Goal: Task Accomplishment & Management: Complete application form

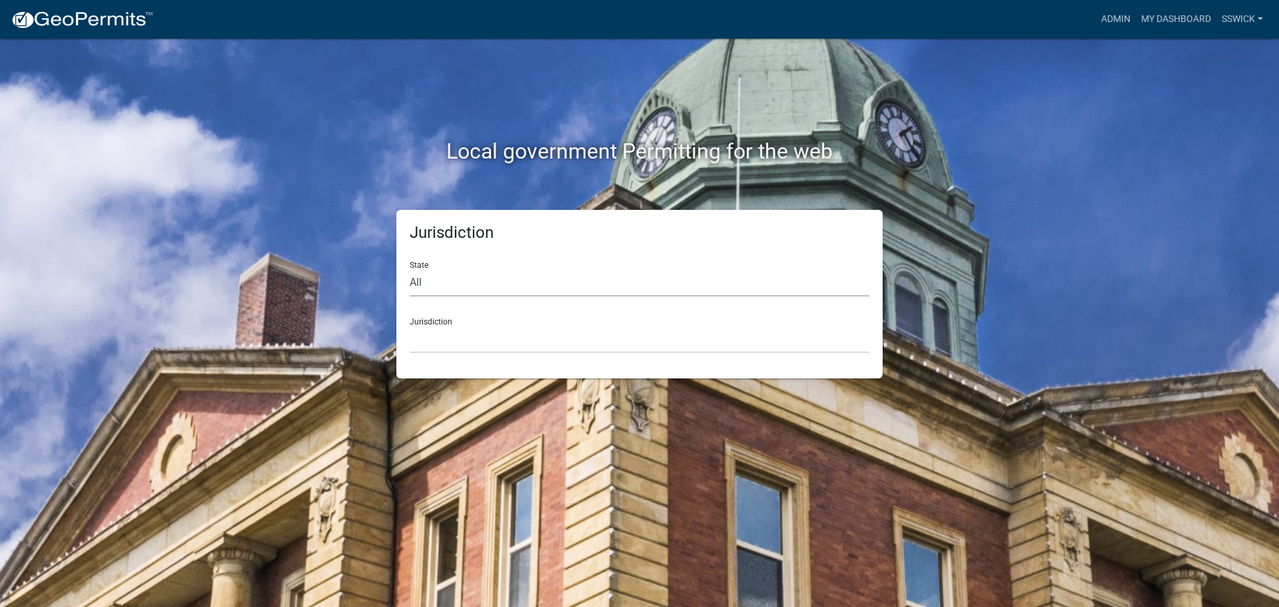
click at [442, 280] on select "All [US_STATE] [US_STATE] [US_STATE] [US_STATE] [US_STATE] [US_STATE] [US_STATE…" at bounding box center [640, 282] width 460 height 27
select select "[US_STATE]"
click at [410, 269] on select "All [US_STATE] [US_STATE] [US_STATE] [US_STATE] [US_STATE] [US_STATE] [US_STATE…" at bounding box center [640, 282] width 460 height 27
click at [432, 334] on select "City of [GEOGRAPHIC_DATA], [US_STATE] City of [GEOGRAPHIC_DATA], [US_STATE] Cit…" at bounding box center [640, 339] width 460 height 27
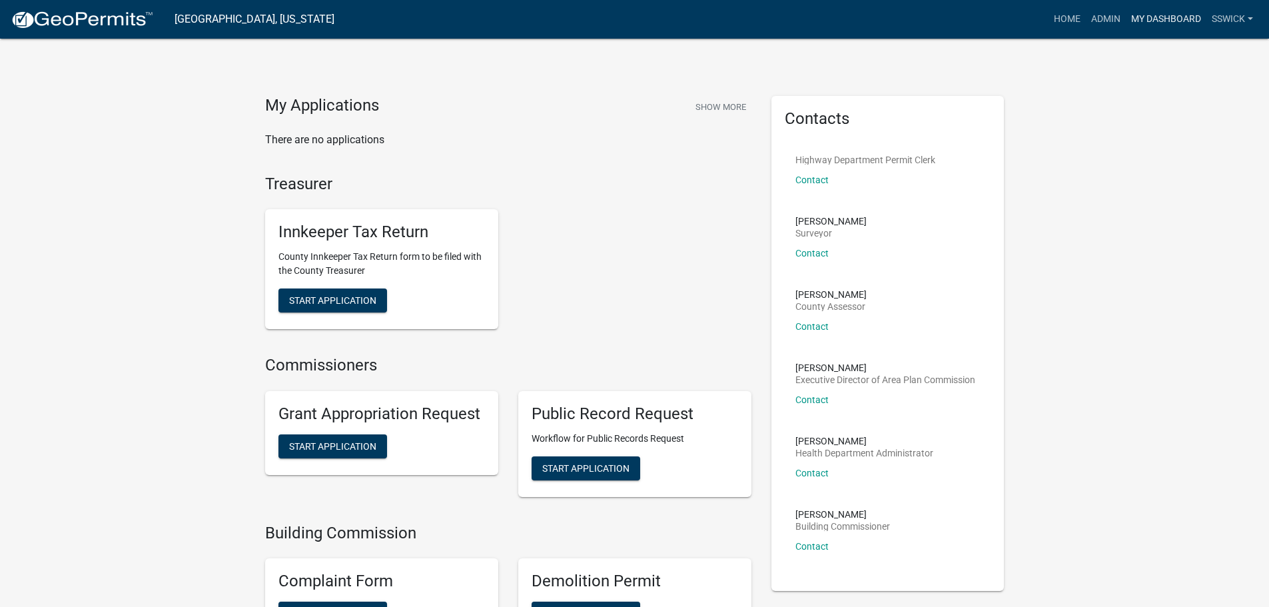
click at [1156, 18] on link "My Dashboard" at bounding box center [1166, 19] width 81 height 25
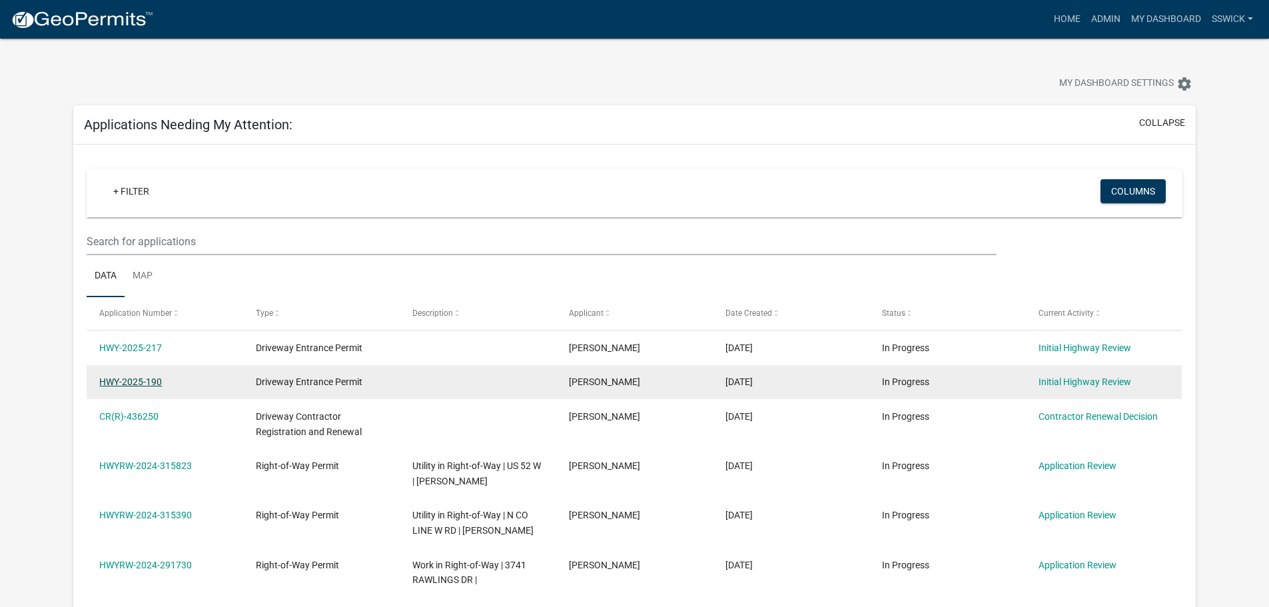
click at [154, 383] on link "HWY-2025-190" at bounding box center [130, 381] width 63 height 11
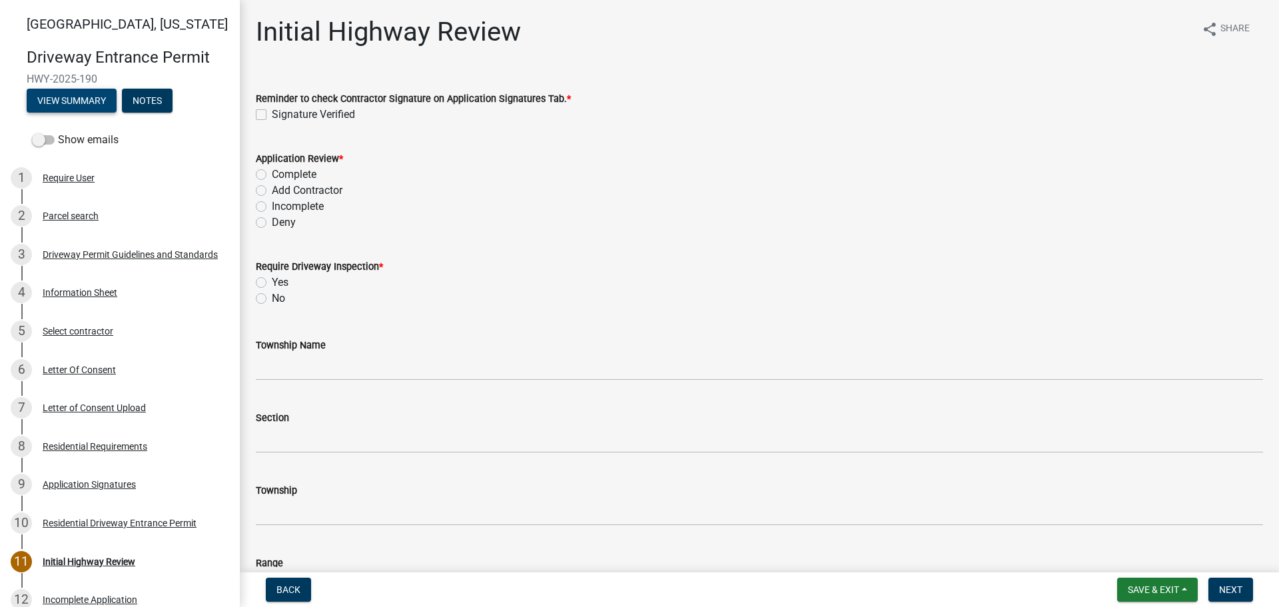
click at [77, 104] on button "View Summary" at bounding box center [72, 101] width 90 height 24
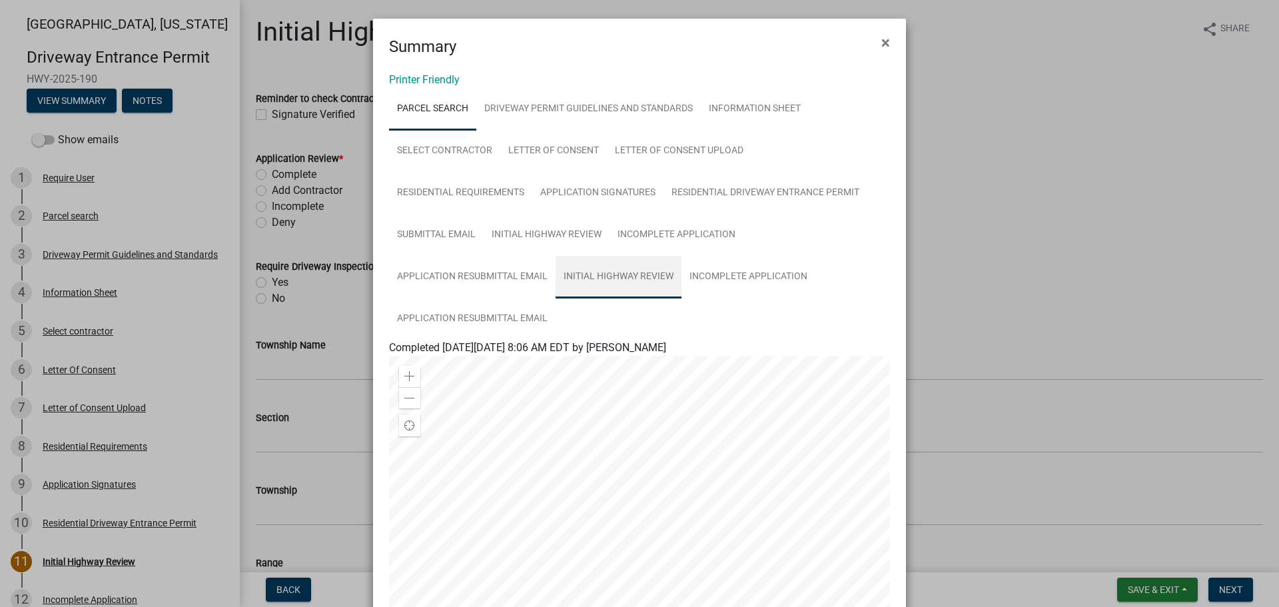
click at [583, 275] on link "Initial Highway Review" at bounding box center [619, 277] width 126 height 43
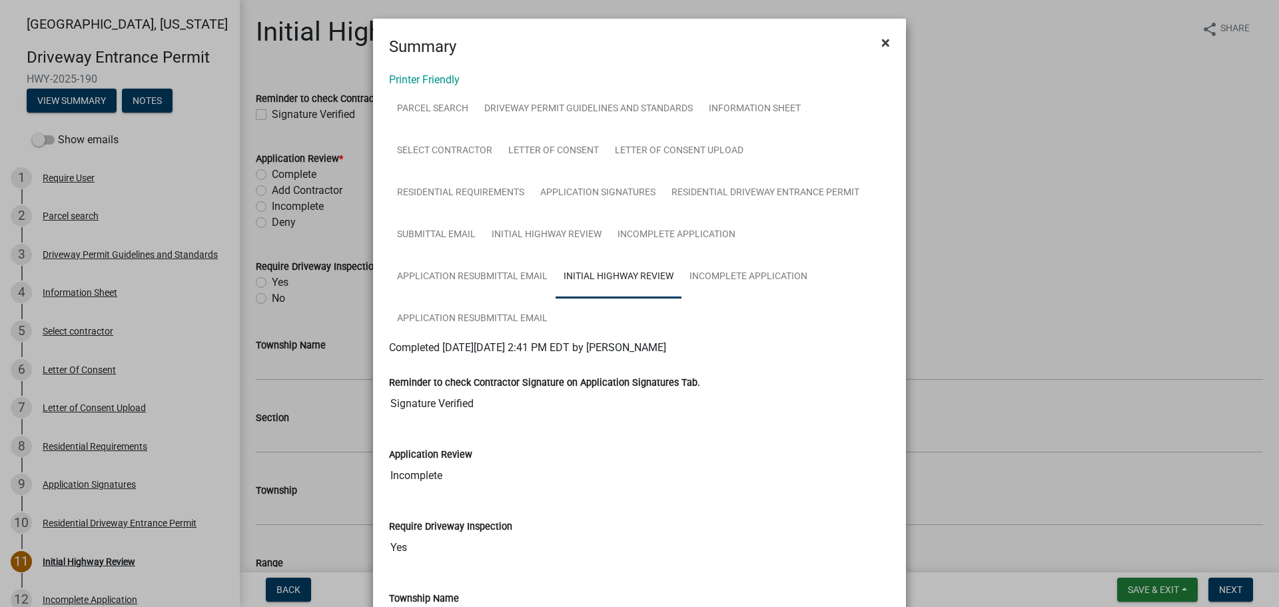
click at [882, 43] on span "×" at bounding box center [885, 42] width 9 height 19
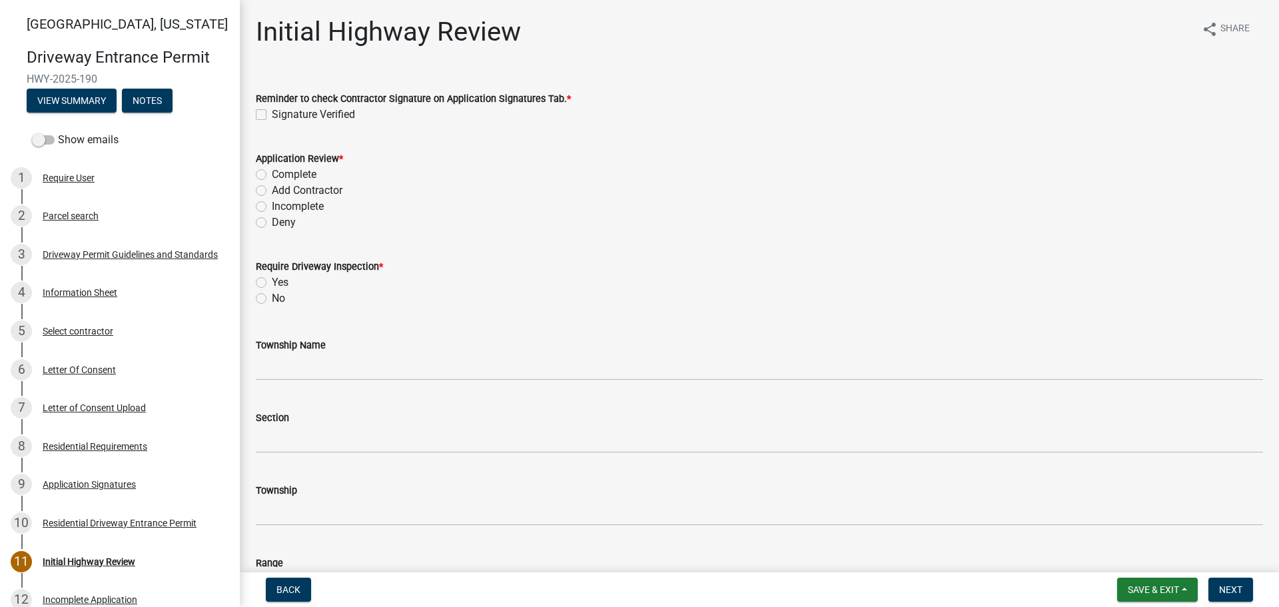
click at [272, 110] on label "Signature Verified" at bounding box center [313, 115] width 83 height 16
click at [272, 110] on input "Signature Verified" at bounding box center [276, 111] width 9 height 9
checkbox input "true"
click at [272, 173] on label "Complete" at bounding box center [294, 175] width 45 height 16
click at [272, 173] on input "Complete" at bounding box center [276, 171] width 9 height 9
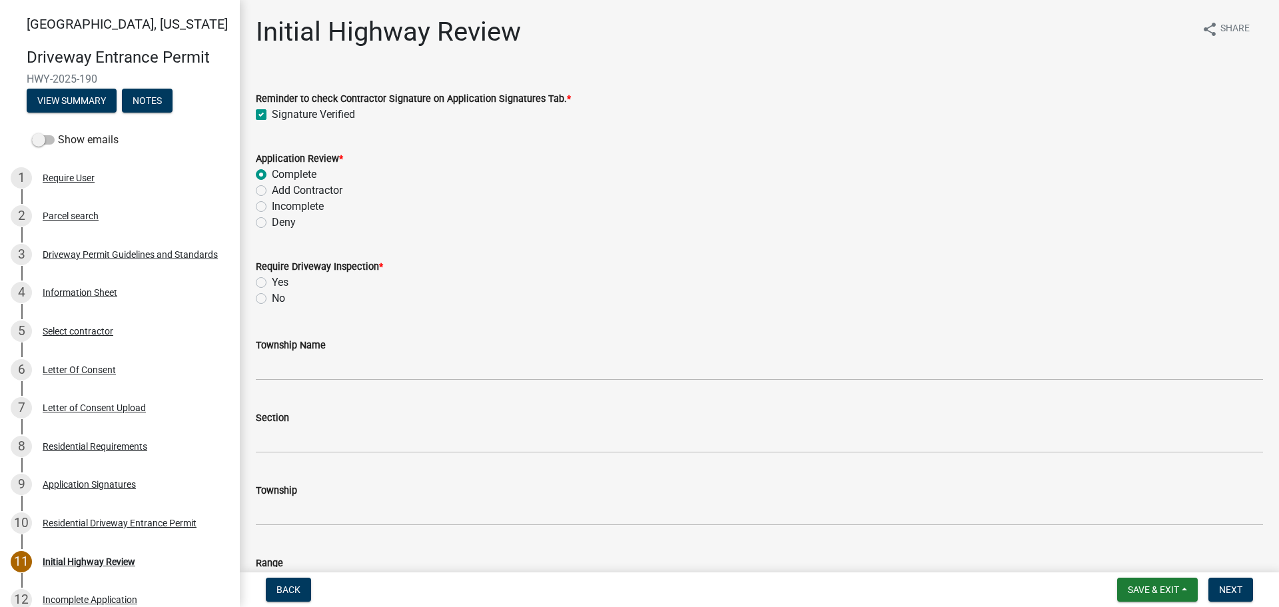
radio input "true"
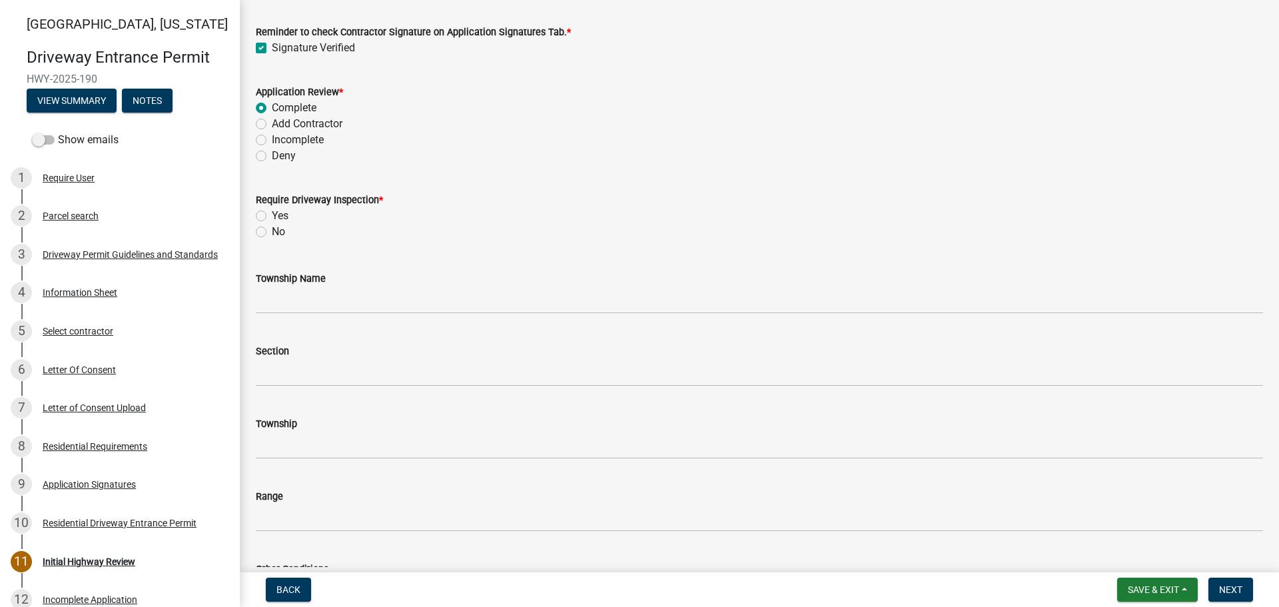
click at [272, 235] on label "No" at bounding box center [278, 232] width 13 height 16
click at [272, 232] on input "No" at bounding box center [276, 228] width 9 height 9
radio input "true"
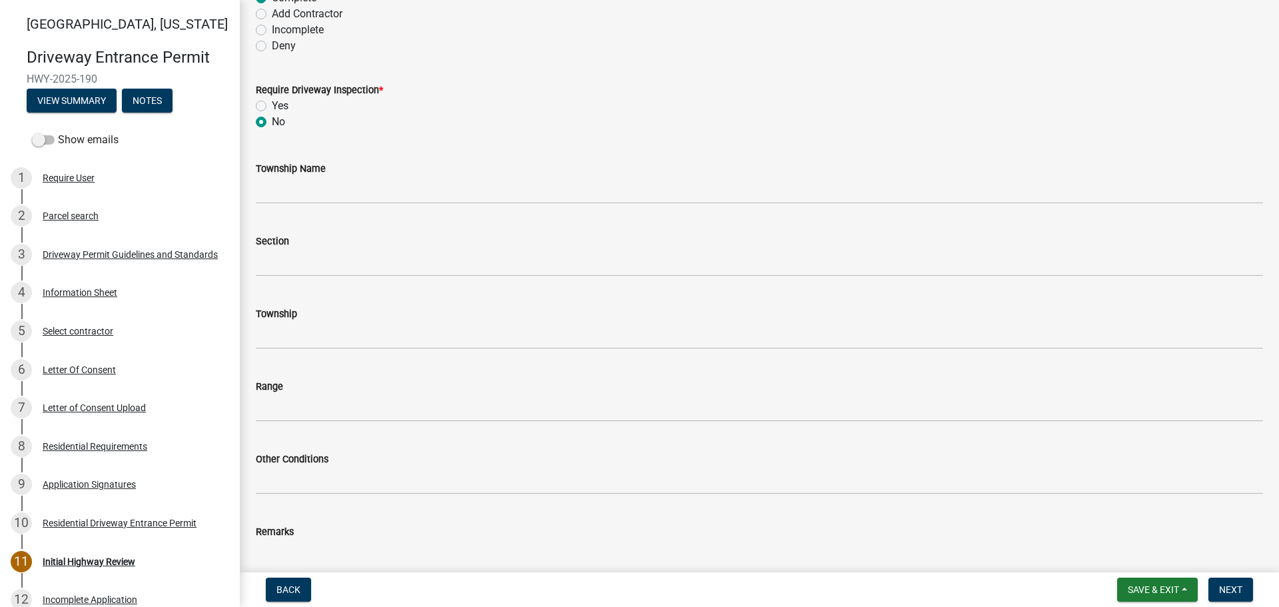
scroll to position [200, 0]
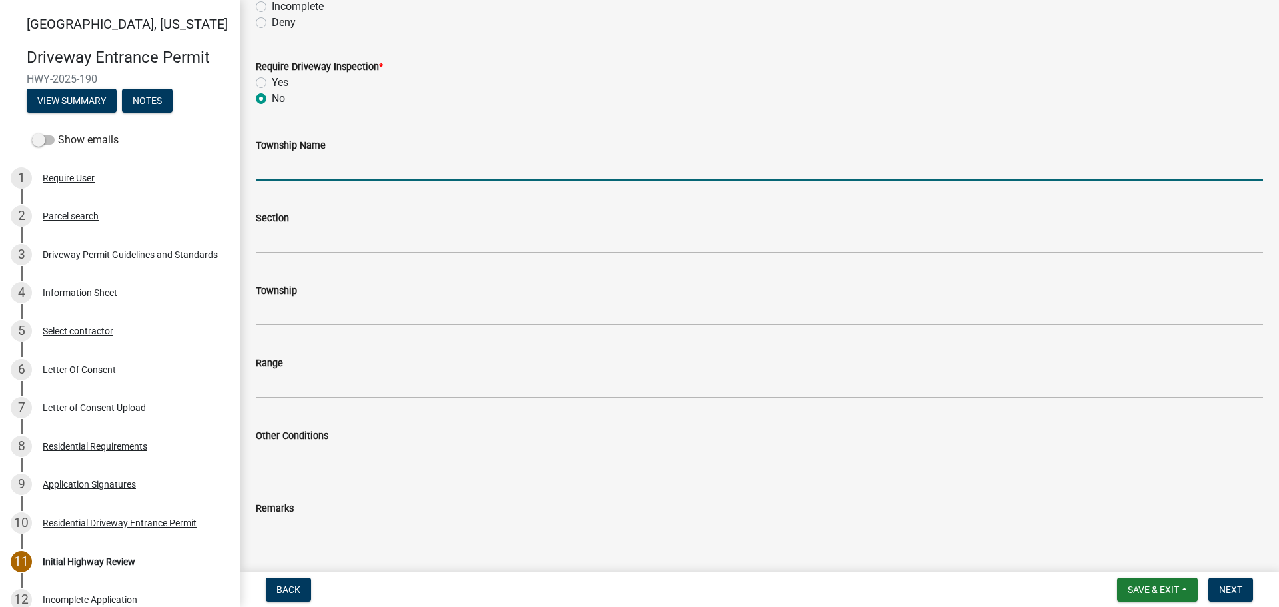
click at [304, 160] on input "Township Name" at bounding box center [759, 166] width 1007 height 27
type input "[PERSON_NAME]"
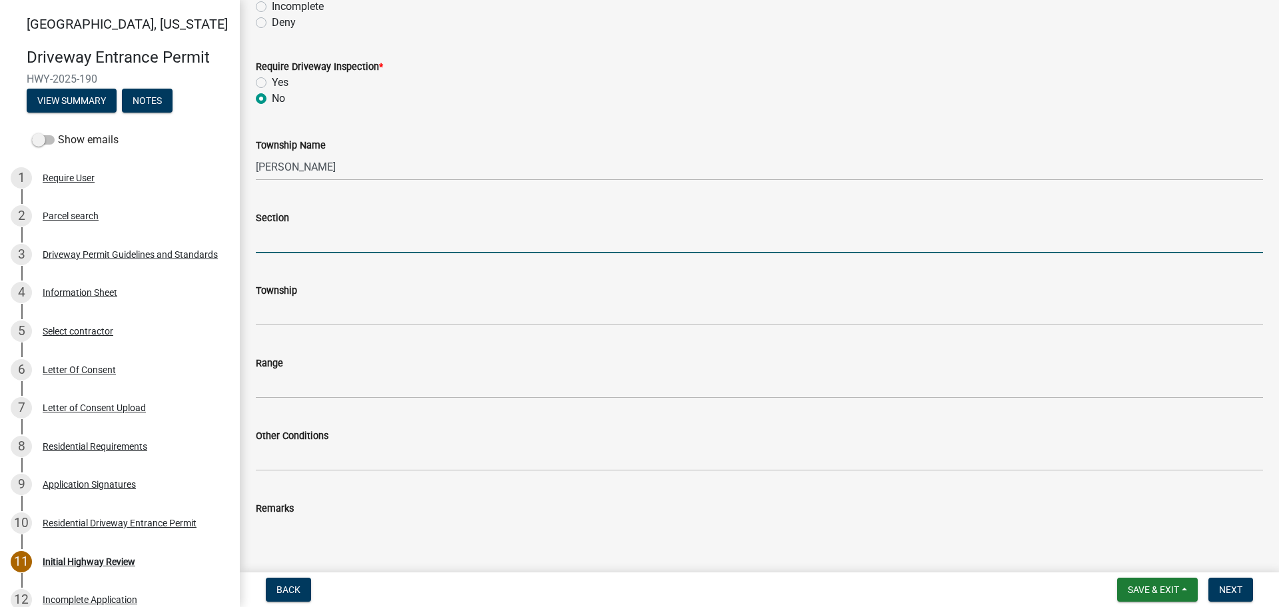
click at [332, 248] on input "Section" at bounding box center [759, 239] width 1007 height 27
type input "29"
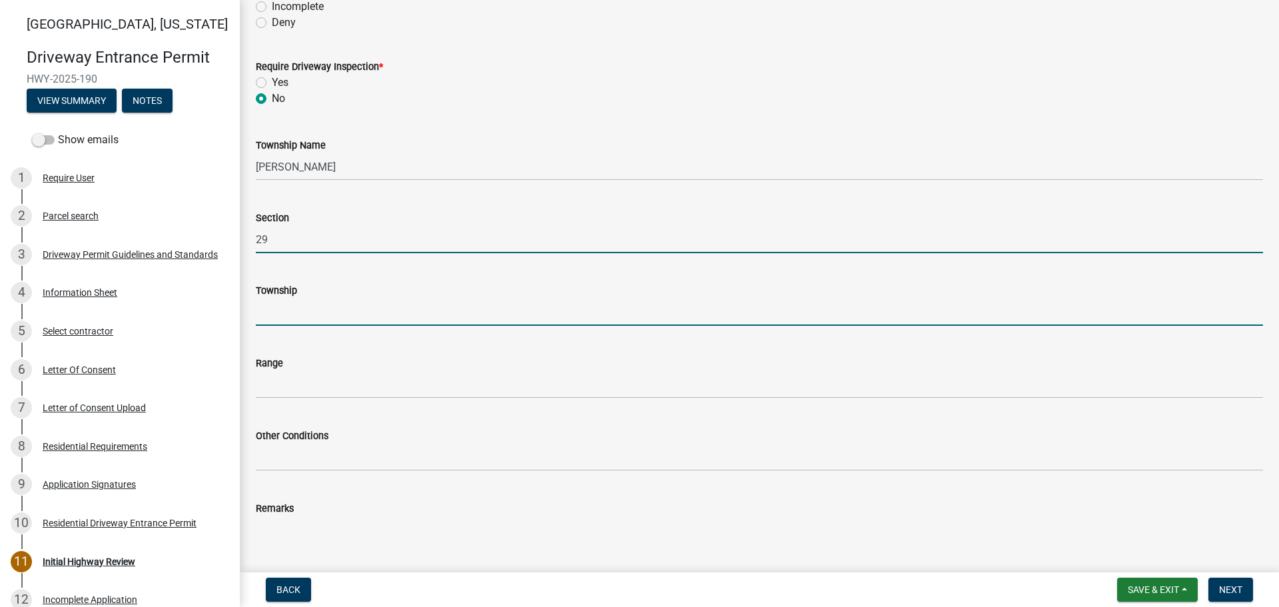
click at [320, 309] on input "Township" at bounding box center [759, 311] width 1007 height 27
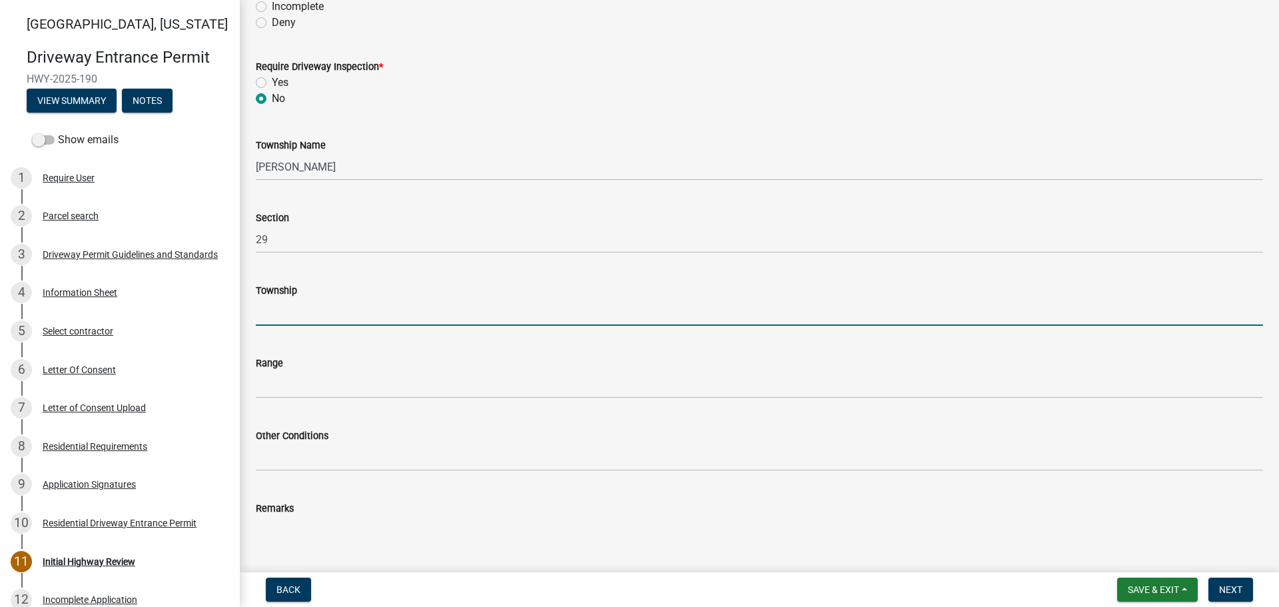
type input "T 23 N"
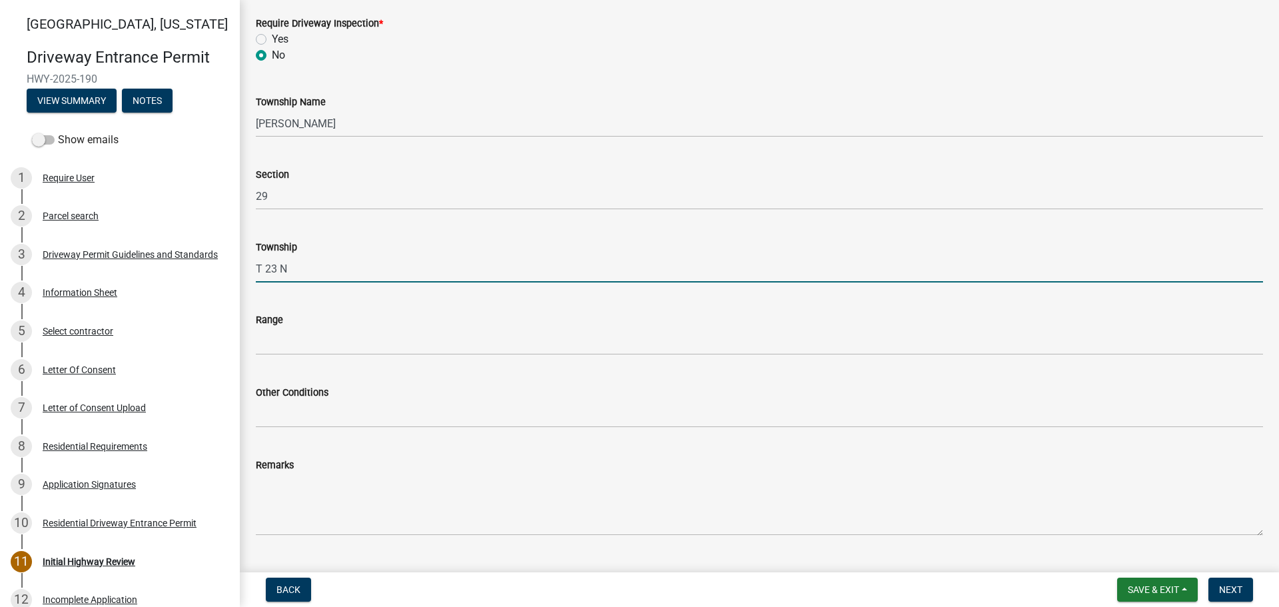
scroll to position [266, 0]
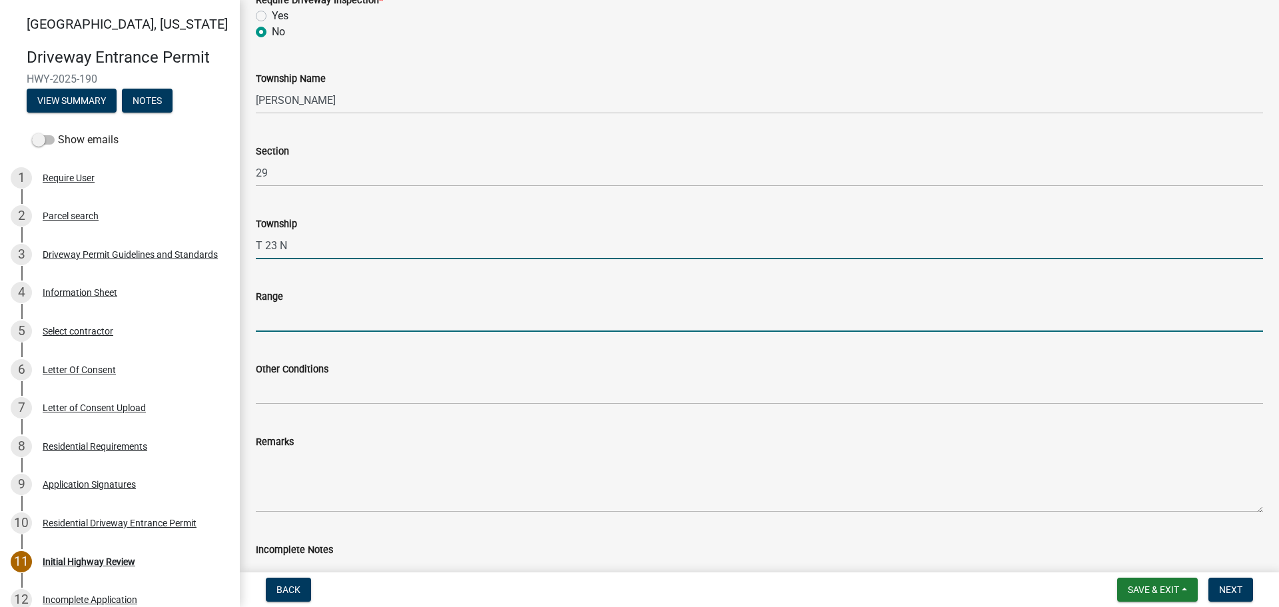
click at [276, 312] on input "Range" at bounding box center [759, 317] width 1007 height 27
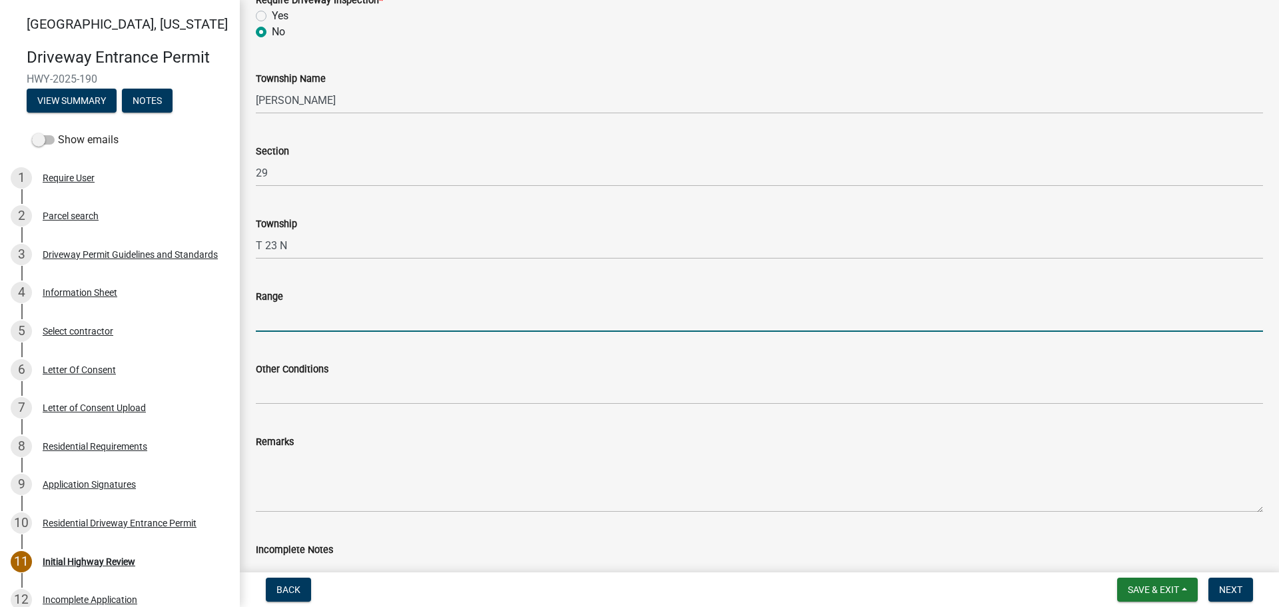
type input "R 3 W"
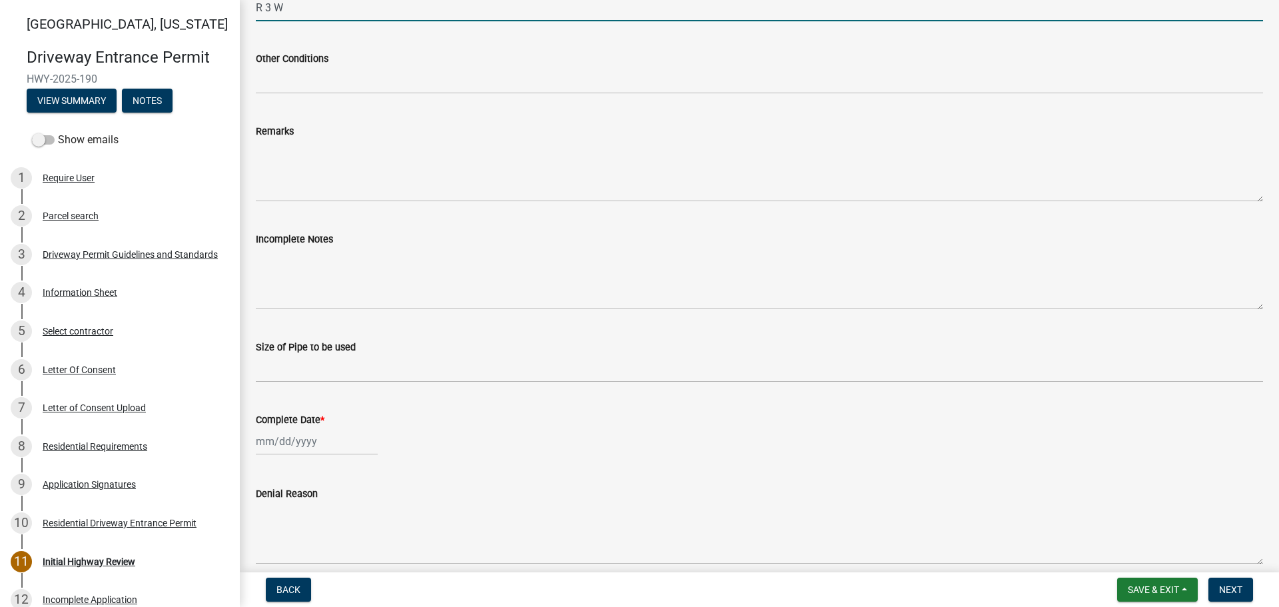
scroll to position [599, 0]
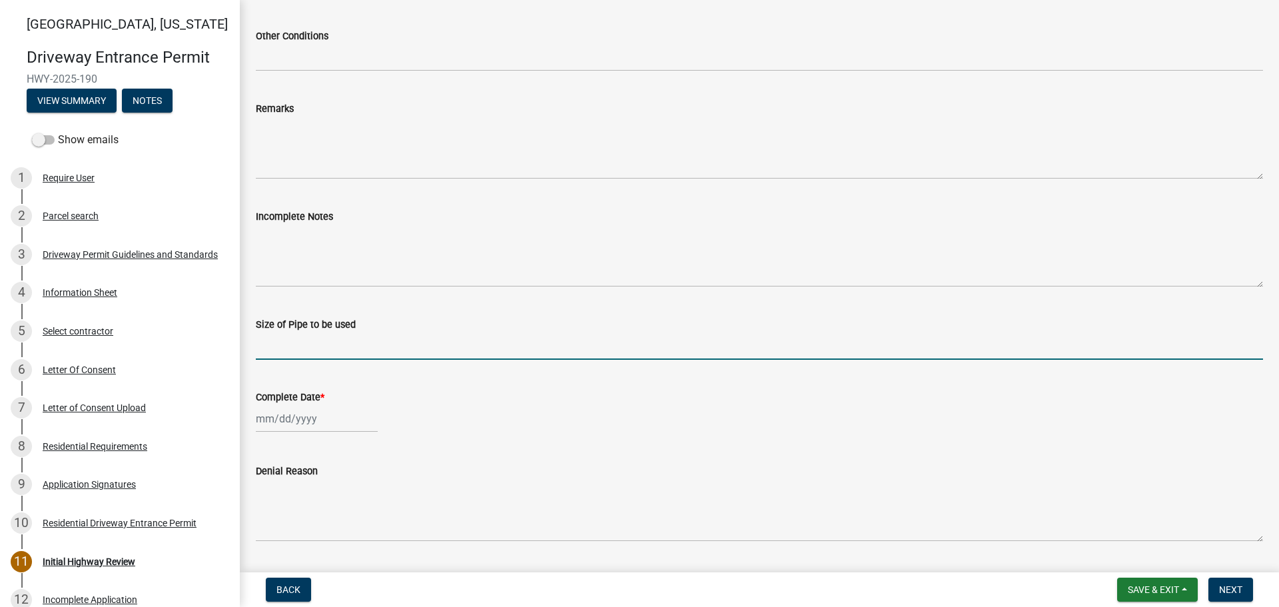
click at [304, 341] on input "Size of Pipe to be used" at bounding box center [759, 345] width 1007 height 27
type input "N/A"
click at [301, 426] on div at bounding box center [317, 418] width 122 height 27
select select "10"
select select "2025"
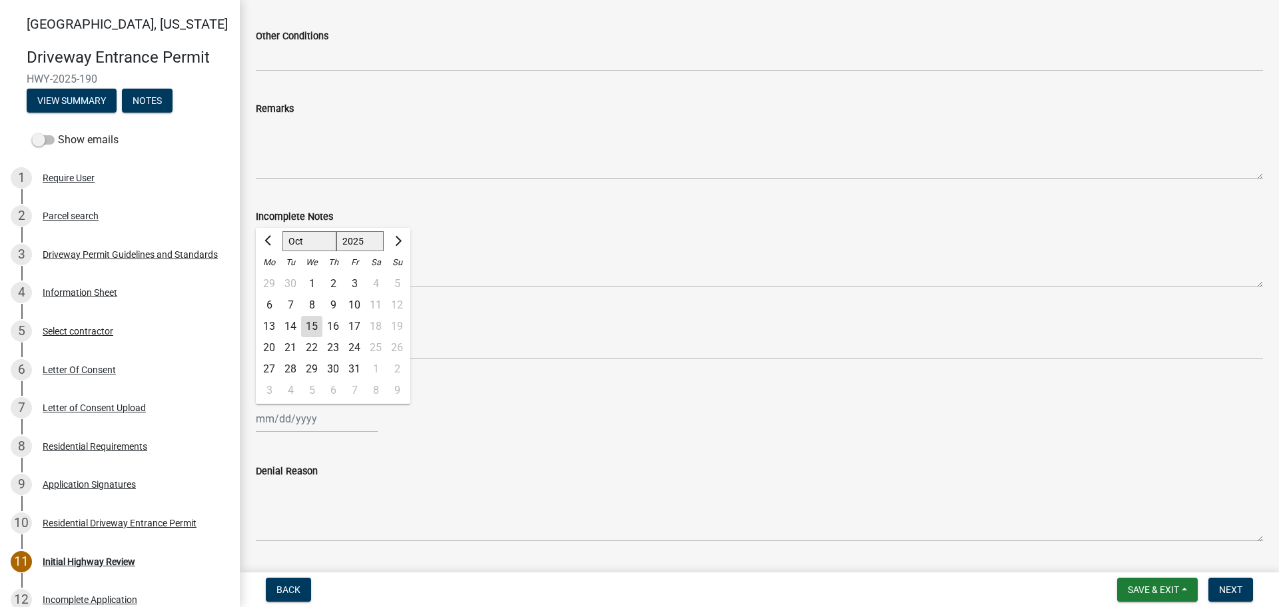
click at [312, 326] on div "15" at bounding box center [311, 326] width 21 height 21
type input "[DATE]"
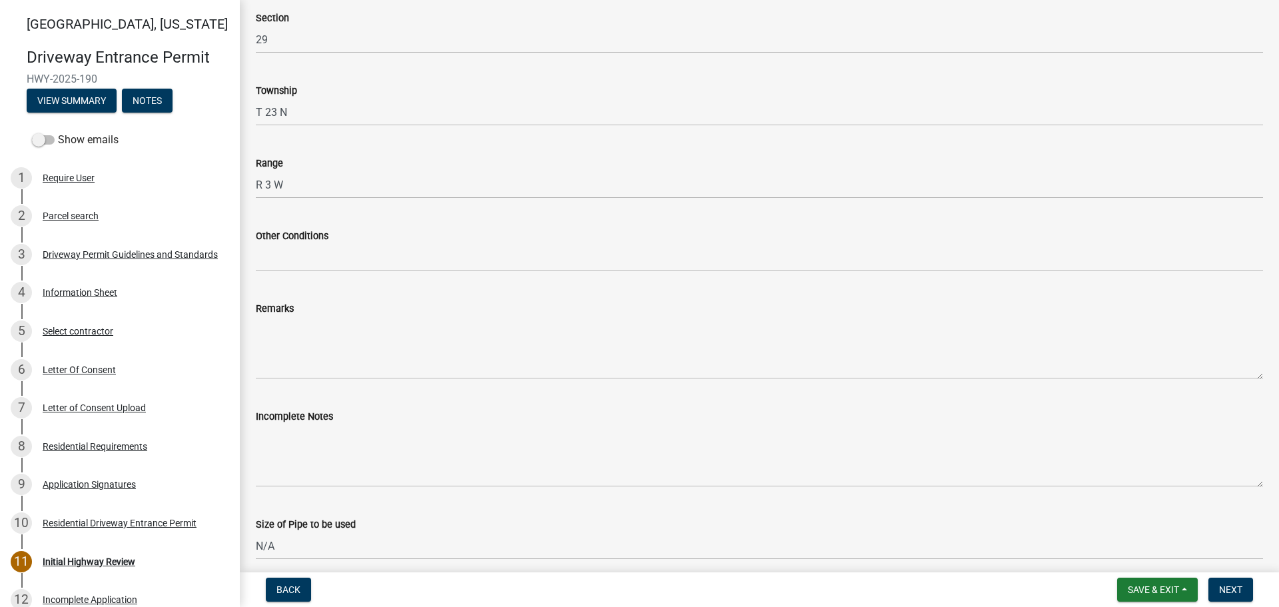
scroll to position [133, 0]
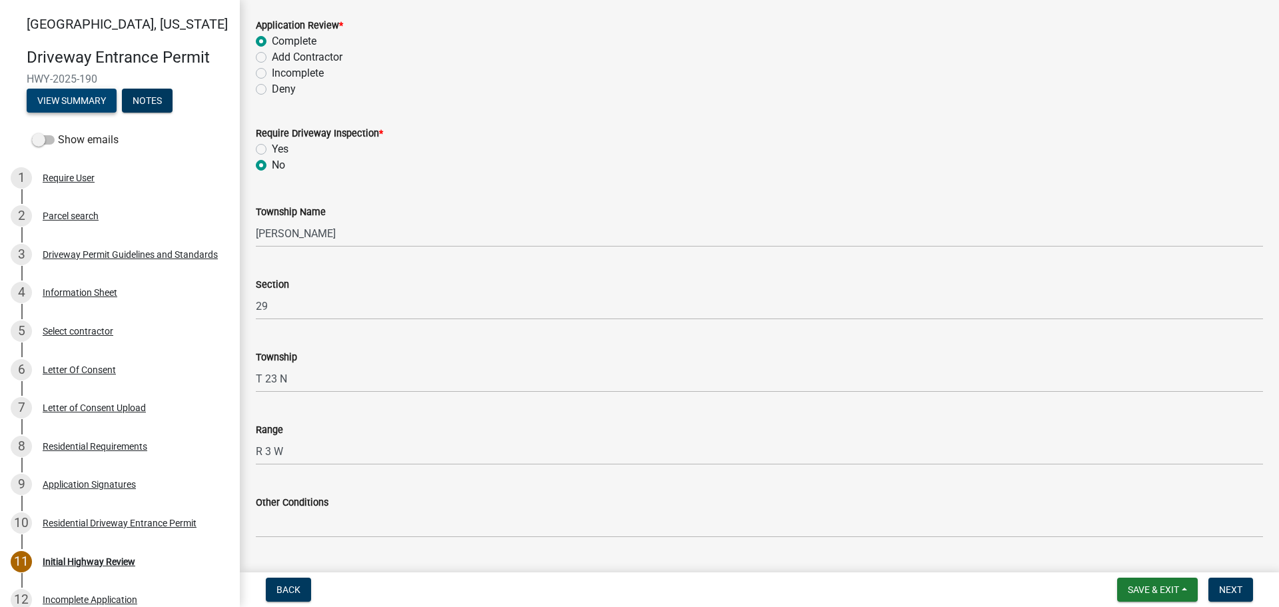
click at [78, 103] on button "View Summary" at bounding box center [72, 101] width 90 height 24
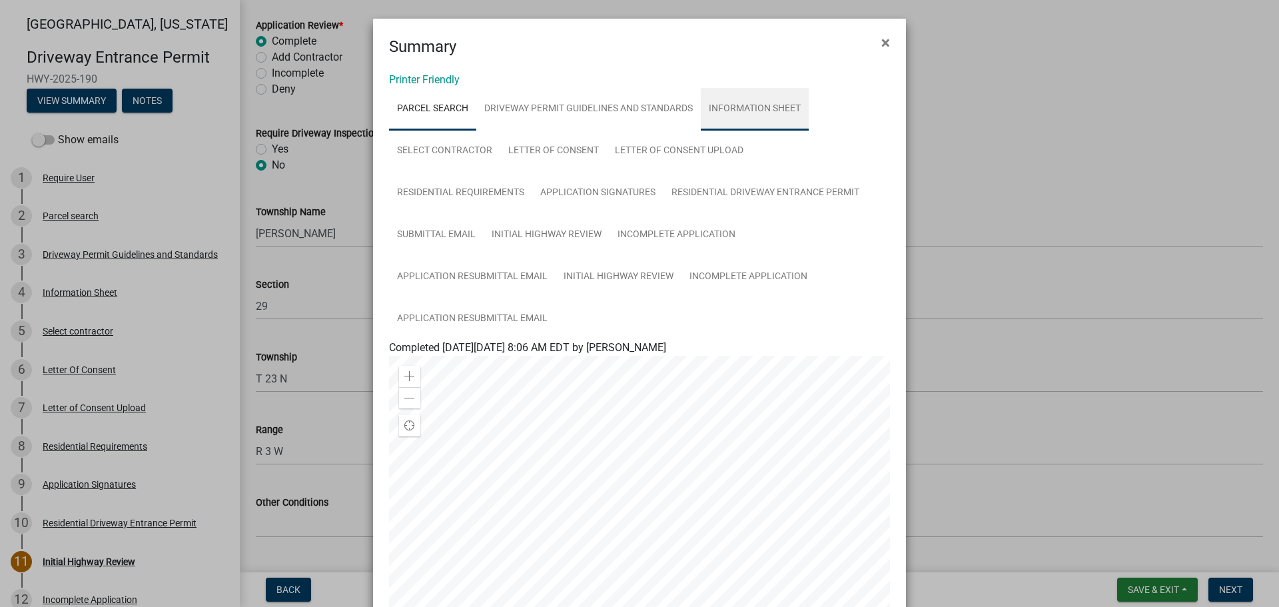
click at [734, 108] on link "Information Sheet" at bounding box center [755, 109] width 108 height 43
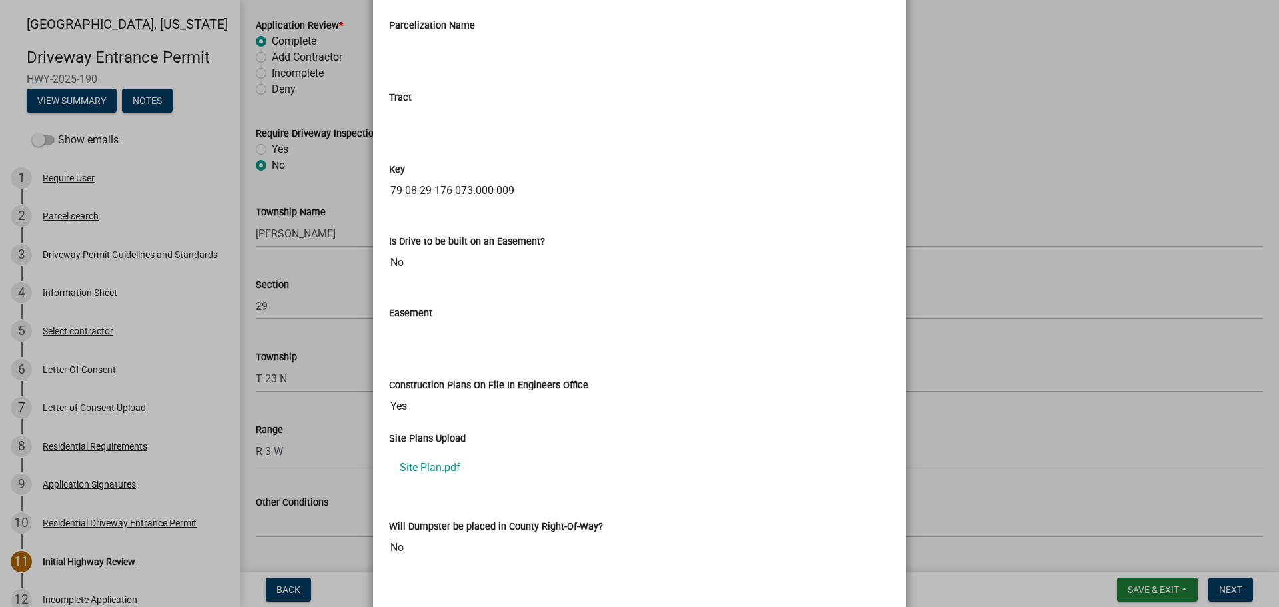
scroll to position [1996, 0]
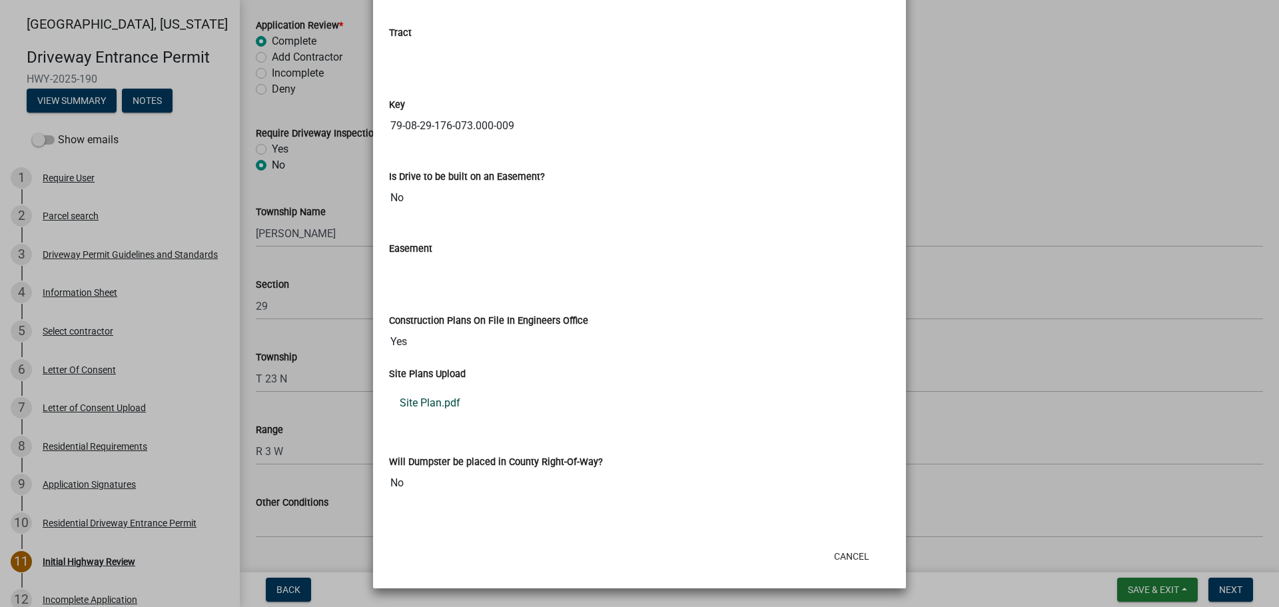
click at [445, 404] on link "Site Plan.pdf" at bounding box center [639, 403] width 501 height 32
click at [843, 557] on button "Cancel" at bounding box center [851, 556] width 57 height 24
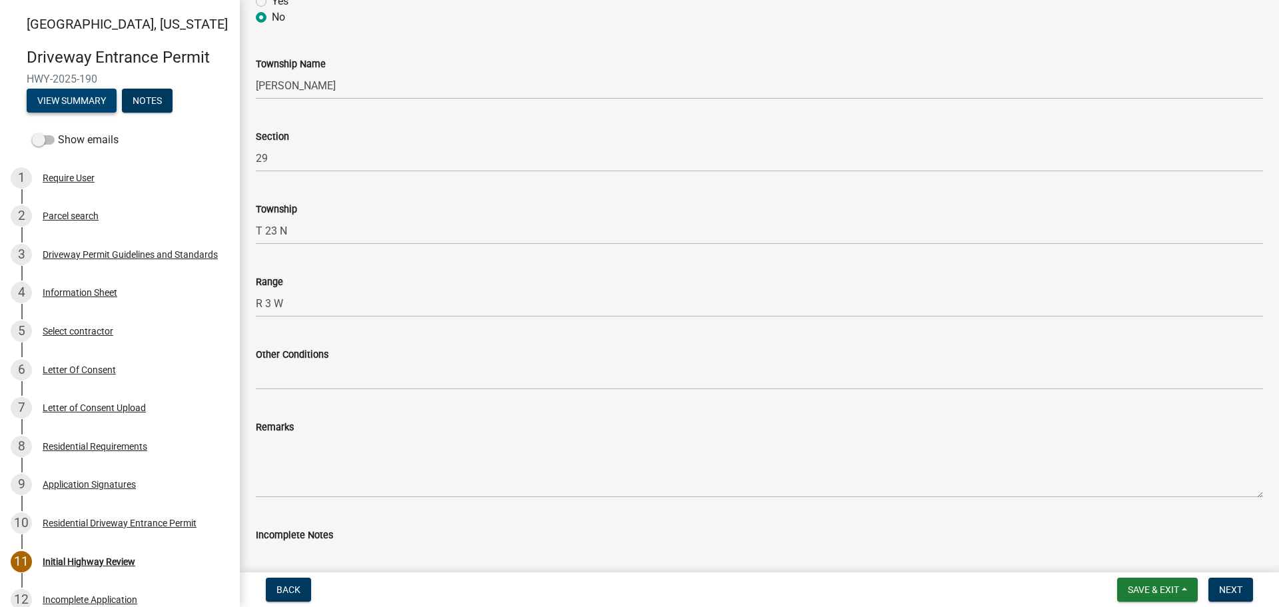
scroll to position [333, 0]
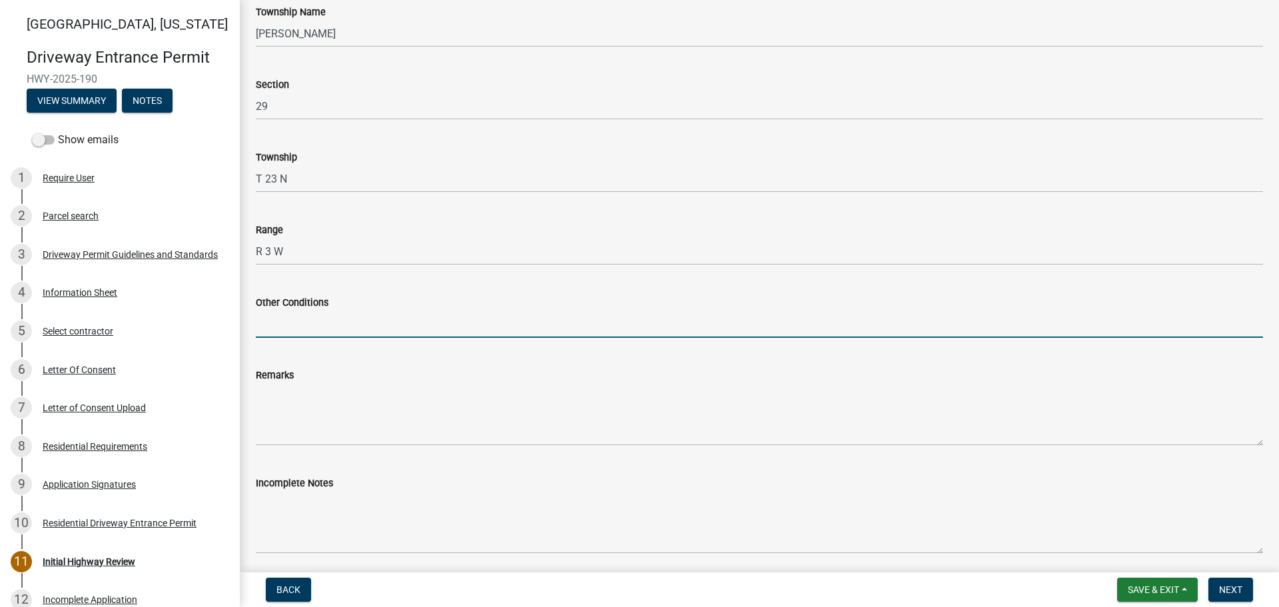
click at [339, 333] on input "Other Conditions" at bounding box center [759, 323] width 1007 height 27
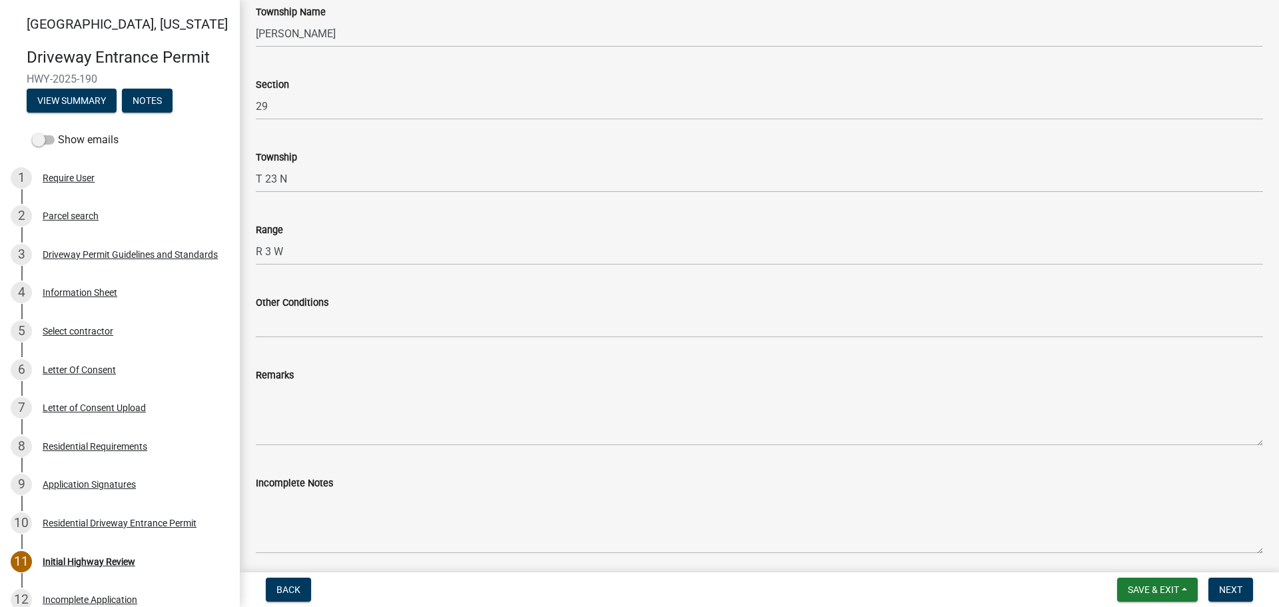
click at [463, 286] on div "Other Conditions" at bounding box center [759, 307] width 1007 height 62
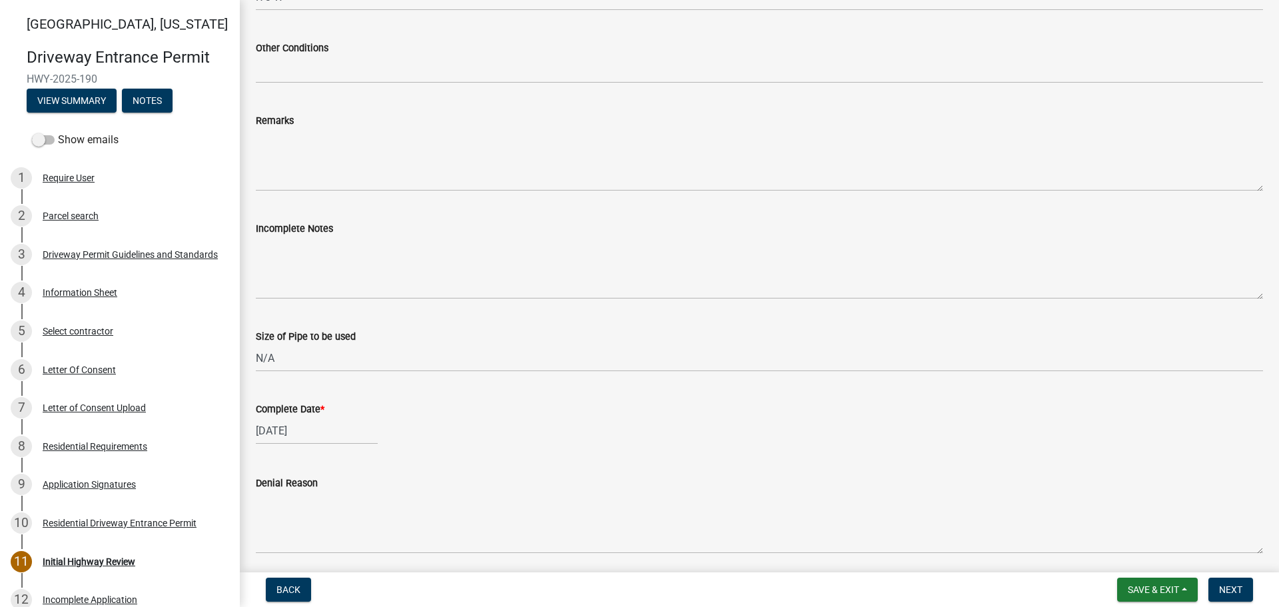
scroll to position [666, 0]
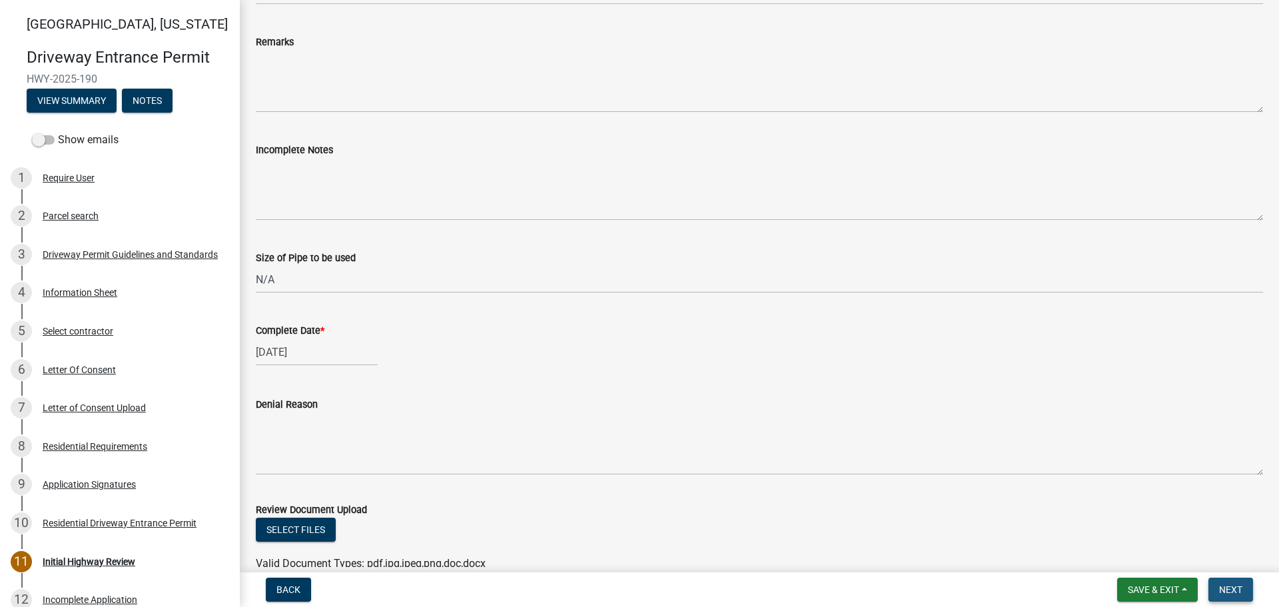
click at [1236, 592] on span "Next" at bounding box center [1230, 589] width 23 height 11
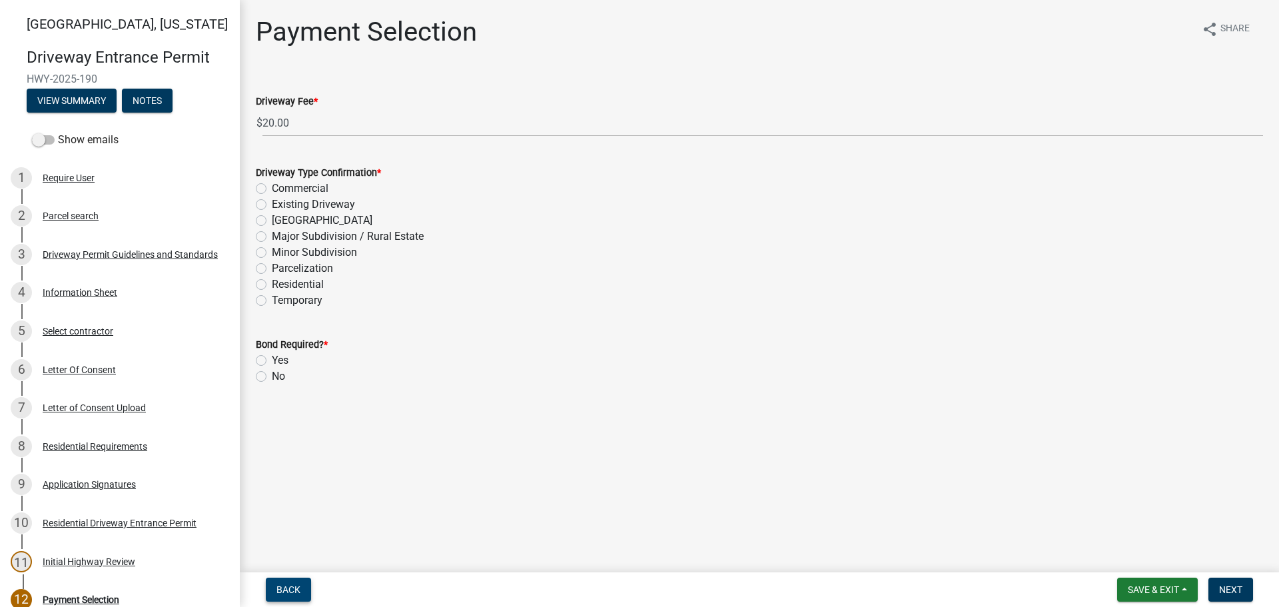
click at [296, 591] on span "Back" at bounding box center [288, 589] width 24 height 11
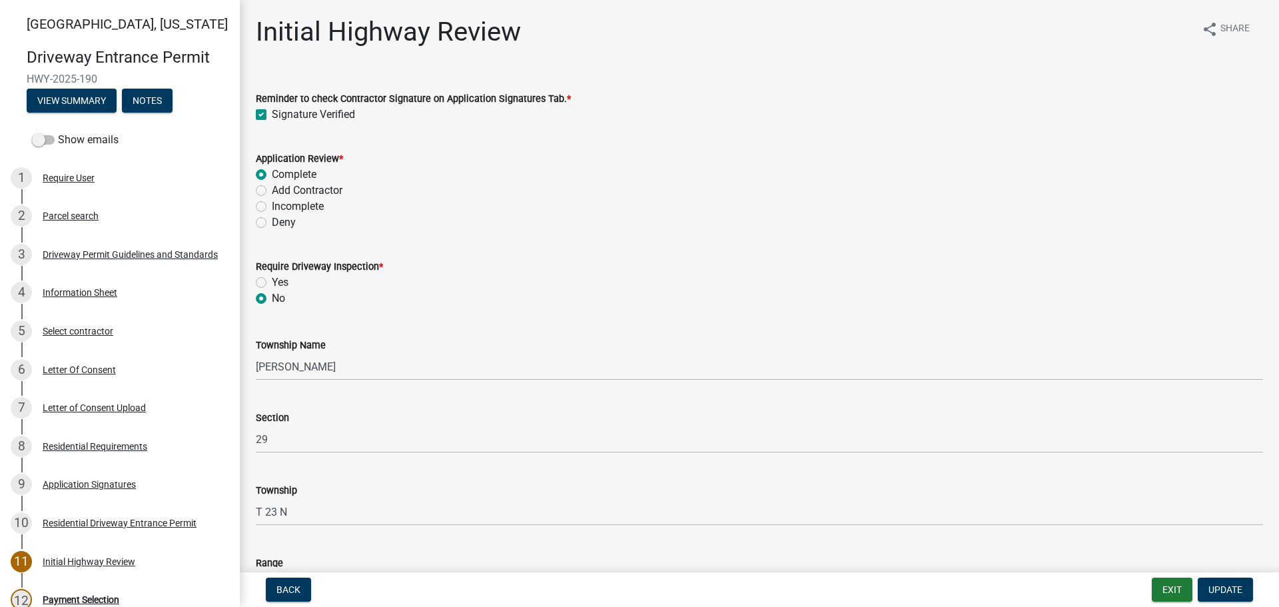
scroll to position [333, 0]
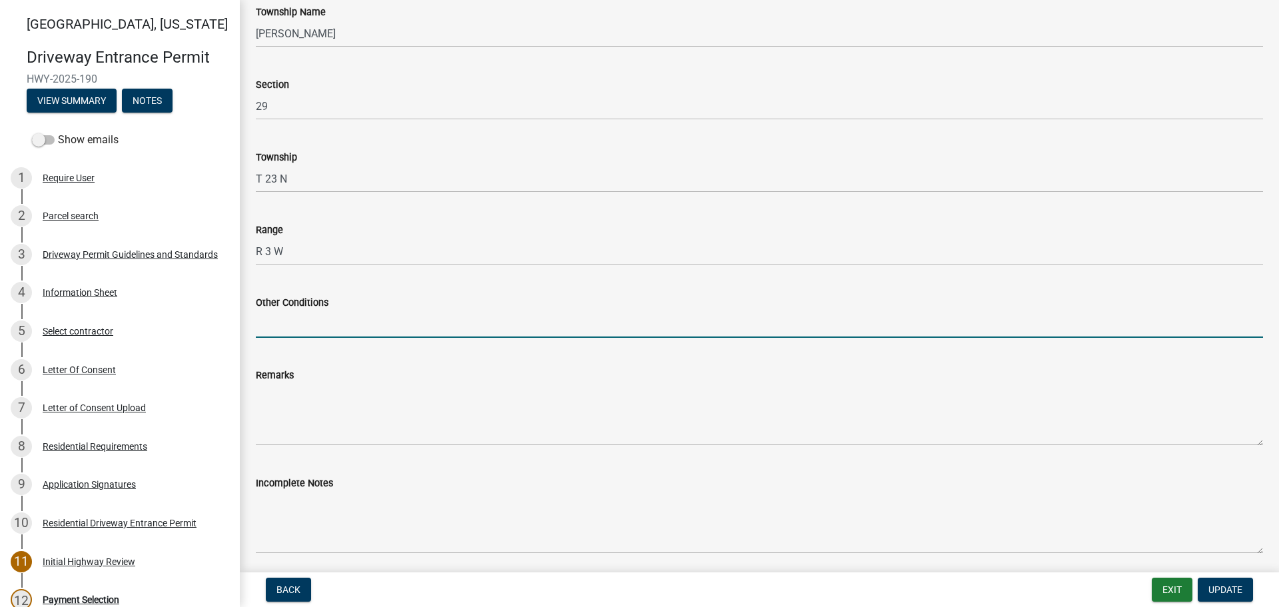
click at [326, 324] on input "Other Conditions" at bounding box center [759, 323] width 1007 height 27
type input "P"
type input "Per current stake-out plan approved by [PERSON_NAME]"
click at [1228, 590] on span "Update" at bounding box center [1225, 589] width 34 height 11
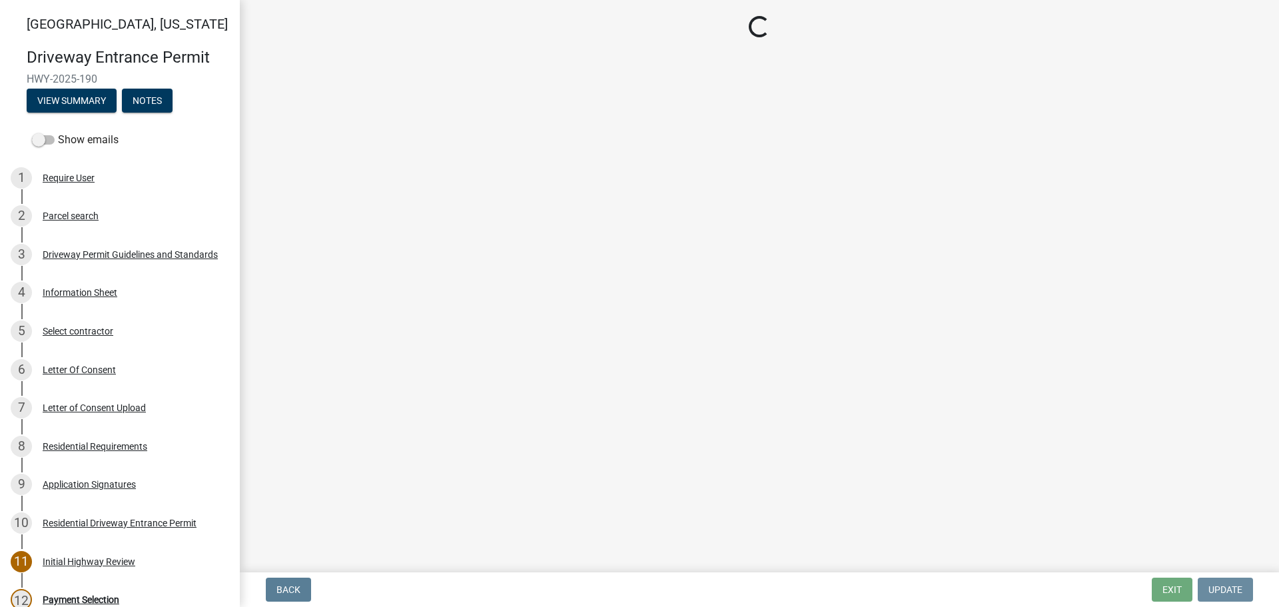
scroll to position [0, 0]
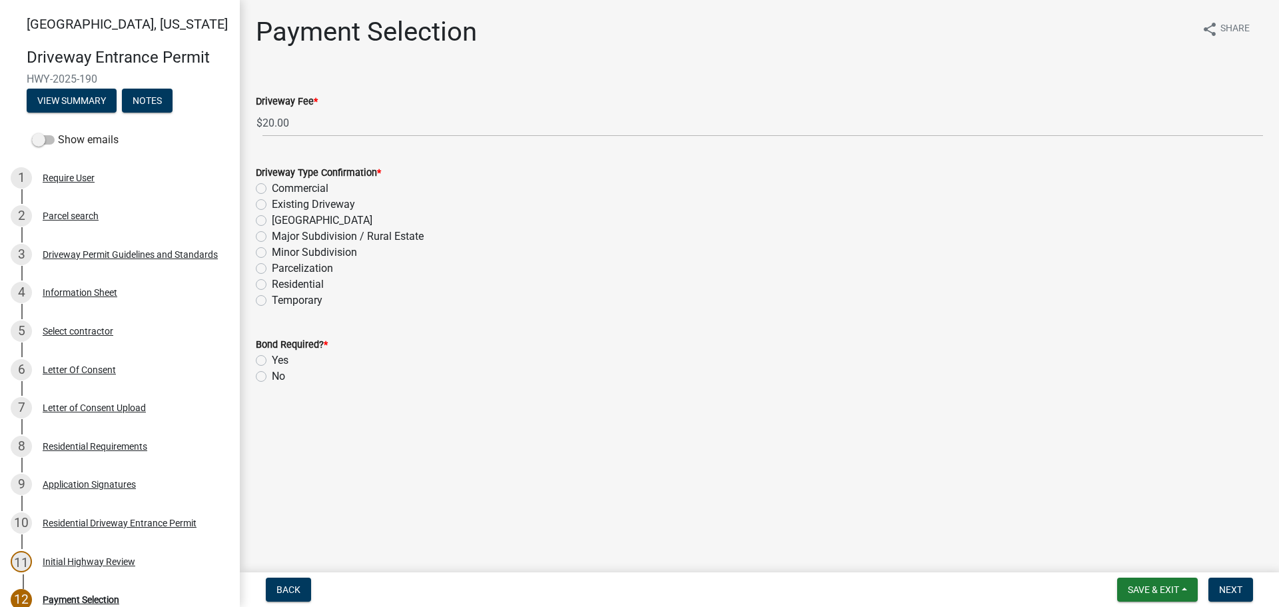
click at [272, 287] on label "Residential" at bounding box center [298, 284] width 52 height 16
click at [272, 285] on input "Residential" at bounding box center [276, 280] width 9 height 9
radio input "true"
click at [272, 376] on label "No" at bounding box center [278, 376] width 13 height 16
click at [272, 376] on input "No" at bounding box center [276, 372] width 9 height 9
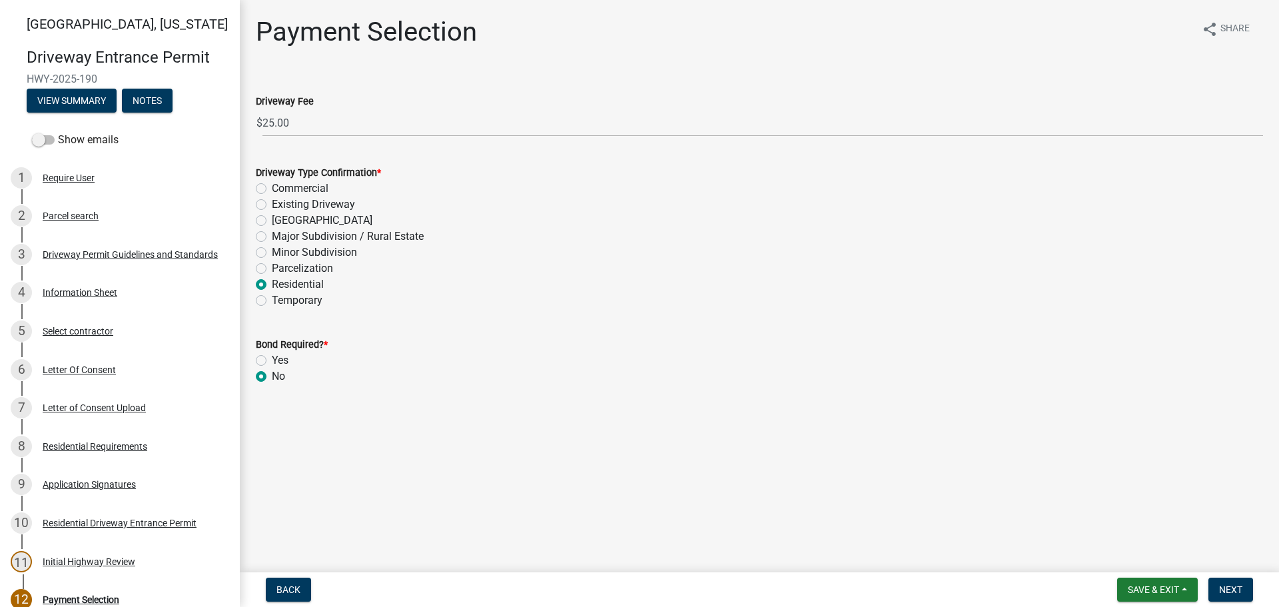
radio input "true"
drag, startPoint x: 1234, startPoint y: 593, endPoint x: 1212, endPoint y: 590, distance: 21.5
click at [1233, 593] on span "Next" at bounding box center [1230, 589] width 23 height 11
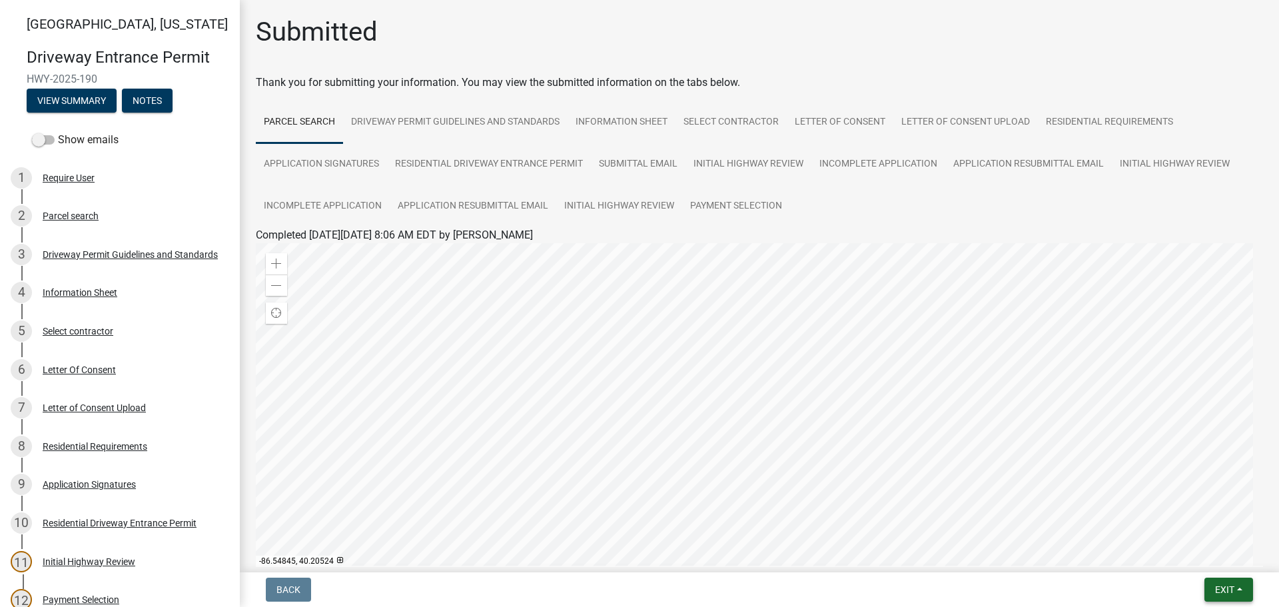
click at [1222, 591] on span "Exit" at bounding box center [1224, 589] width 19 height 11
click at [1187, 556] on button "Save & Exit" at bounding box center [1199, 555] width 107 height 32
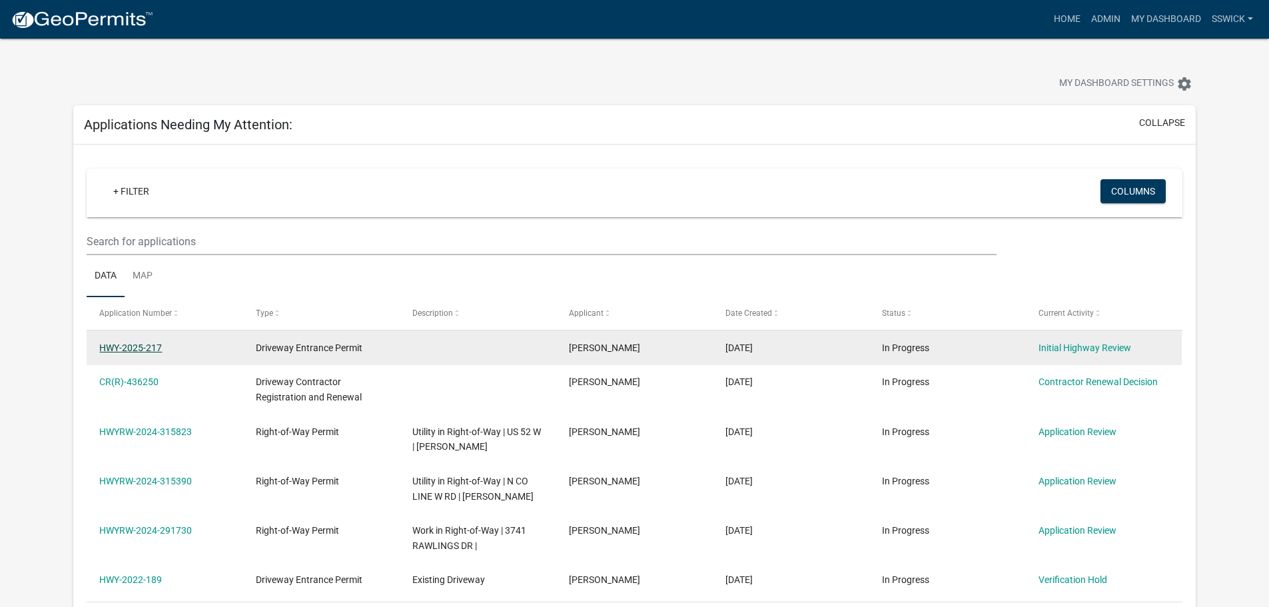
click at [140, 352] on link "HWY-2025-217" at bounding box center [130, 347] width 63 height 11
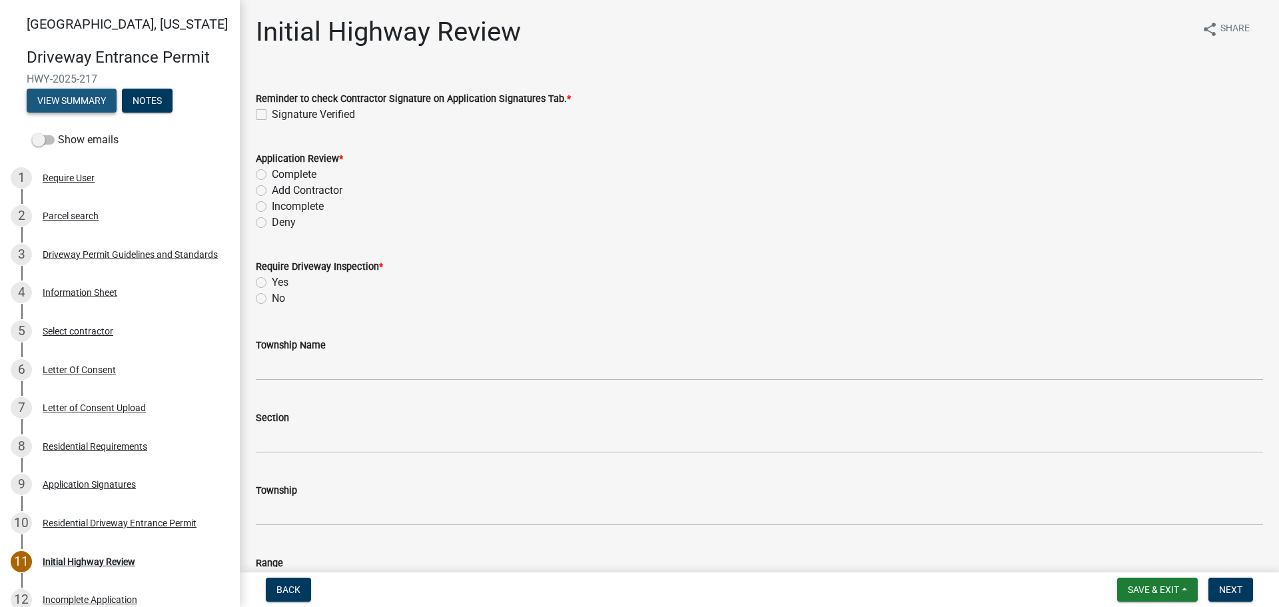
click at [69, 99] on button "View Summary" at bounding box center [72, 101] width 90 height 24
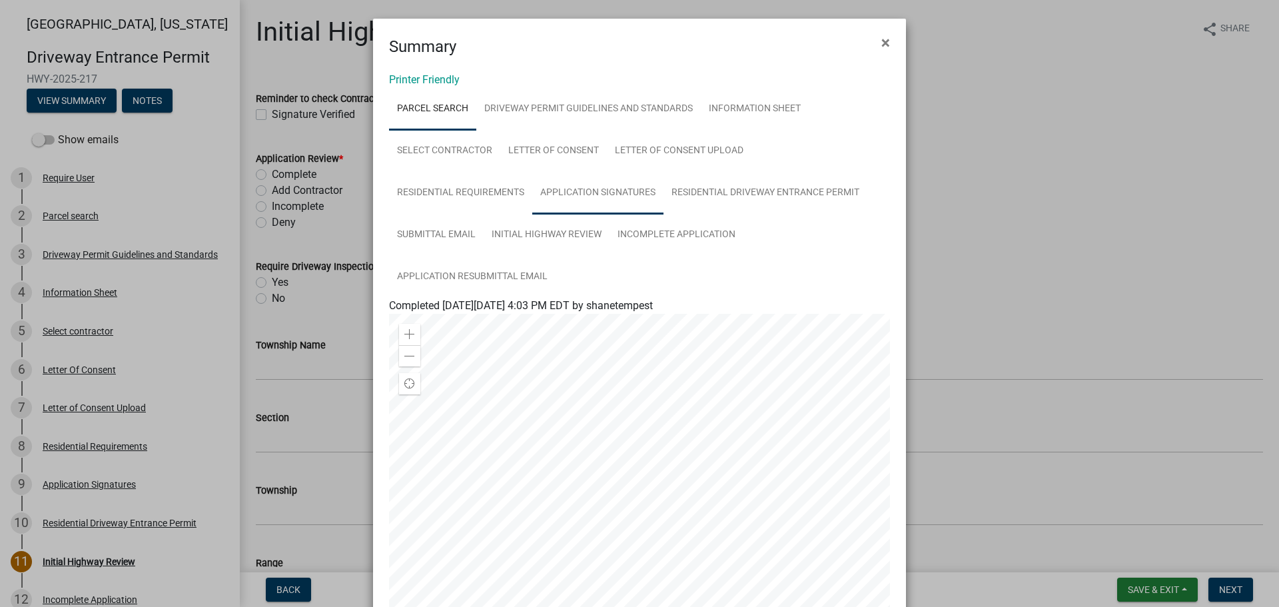
click at [592, 193] on link "Application Signatures" at bounding box center [597, 193] width 131 height 43
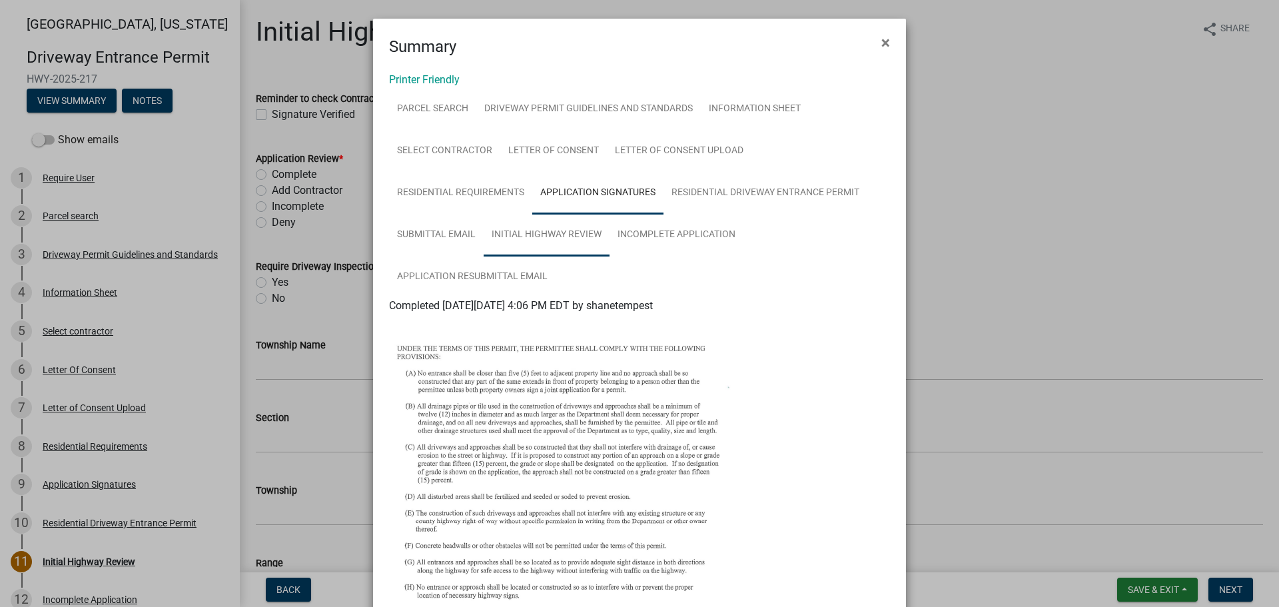
click at [537, 234] on link "Initial Highway Review" at bounding box center [547, 235] width 126 height 43
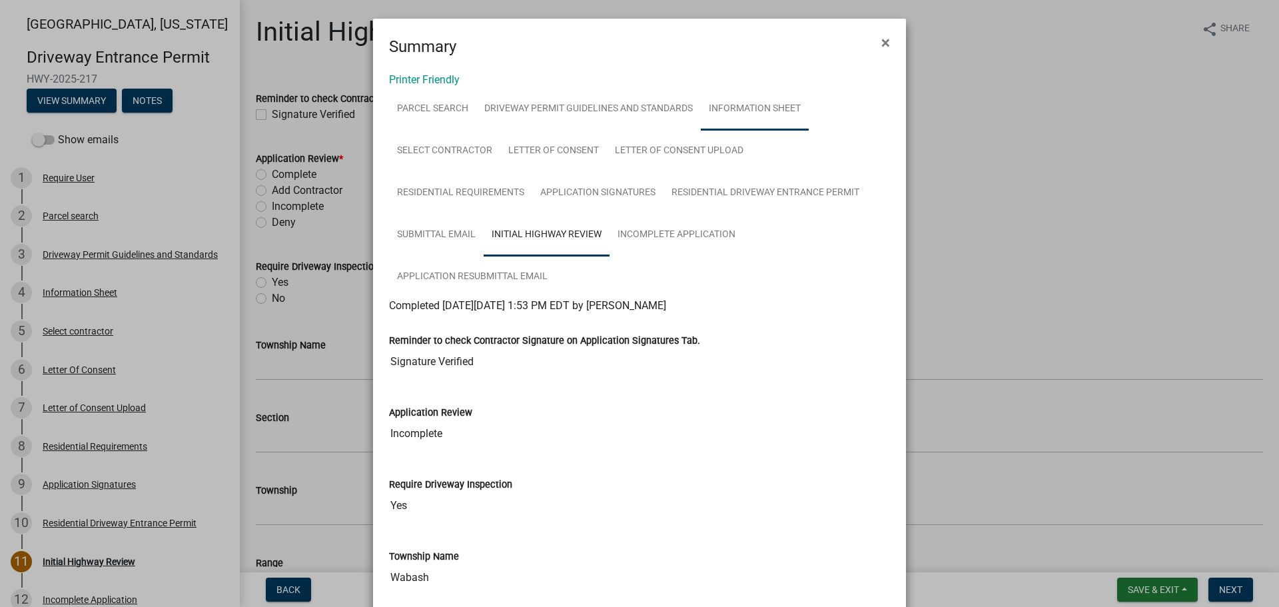
click at [742, 104] on link "Information Sheet" at bounding box center [755, 109] width 108 height 43
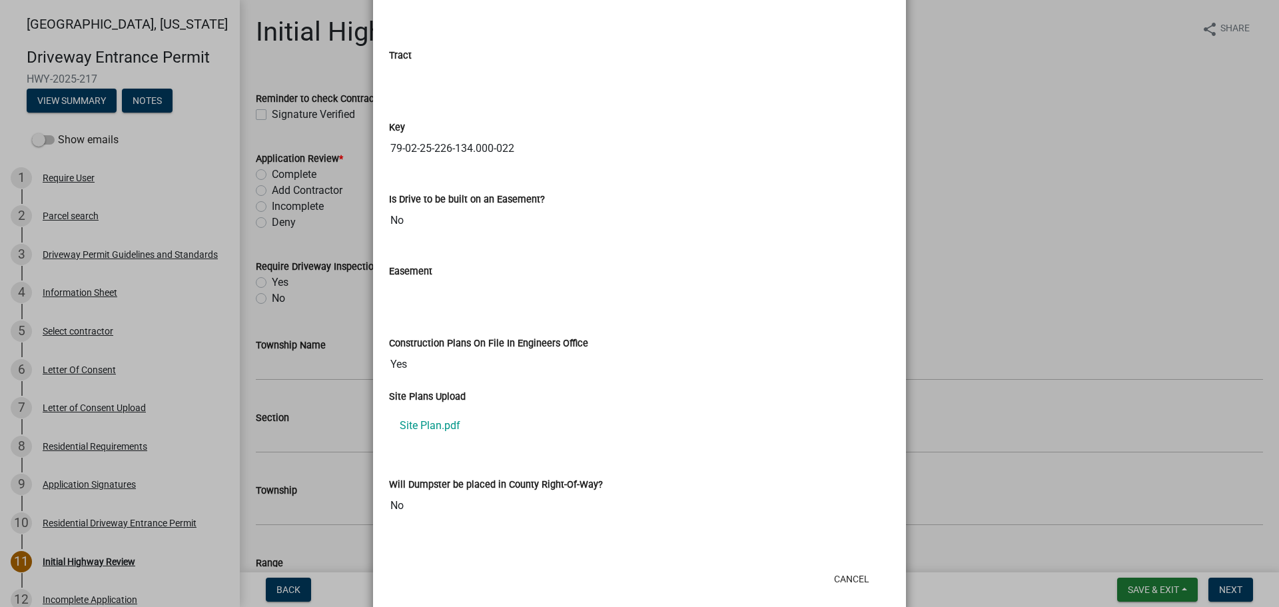
scroll to position [1954, 0]
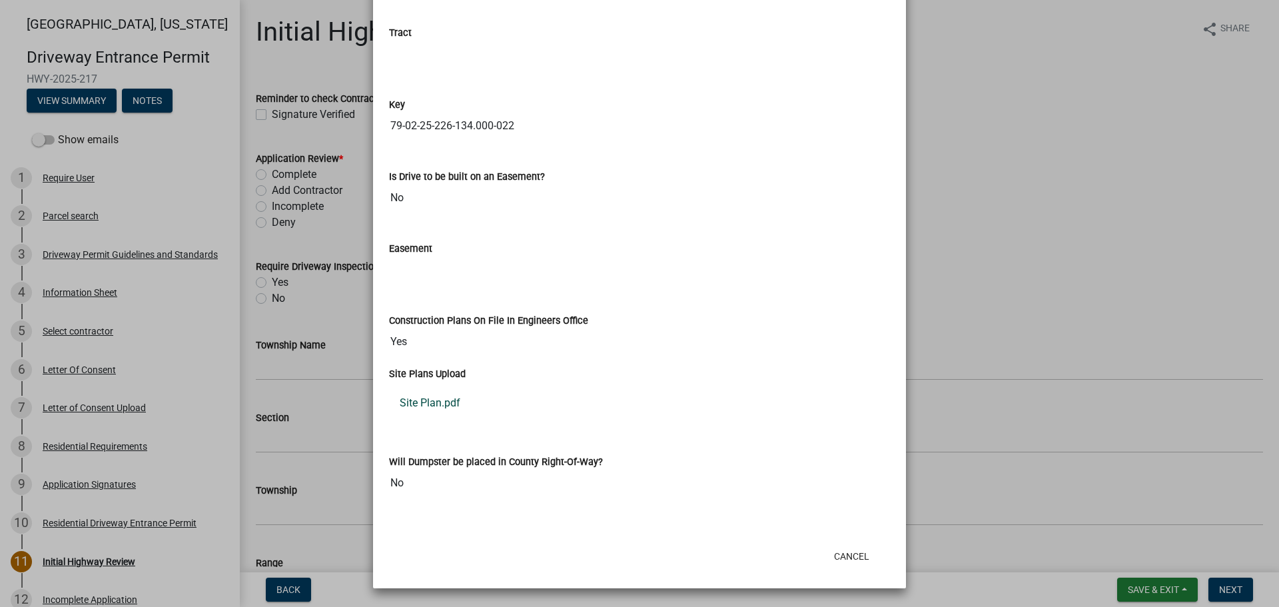
click at [448, 401] on link "Site Plan.pdf" at bounding box center [639, 403] width 501 height 32
click at [857, 558] on button "Cancel" at bounding box center [851, 556] width 57 height 24
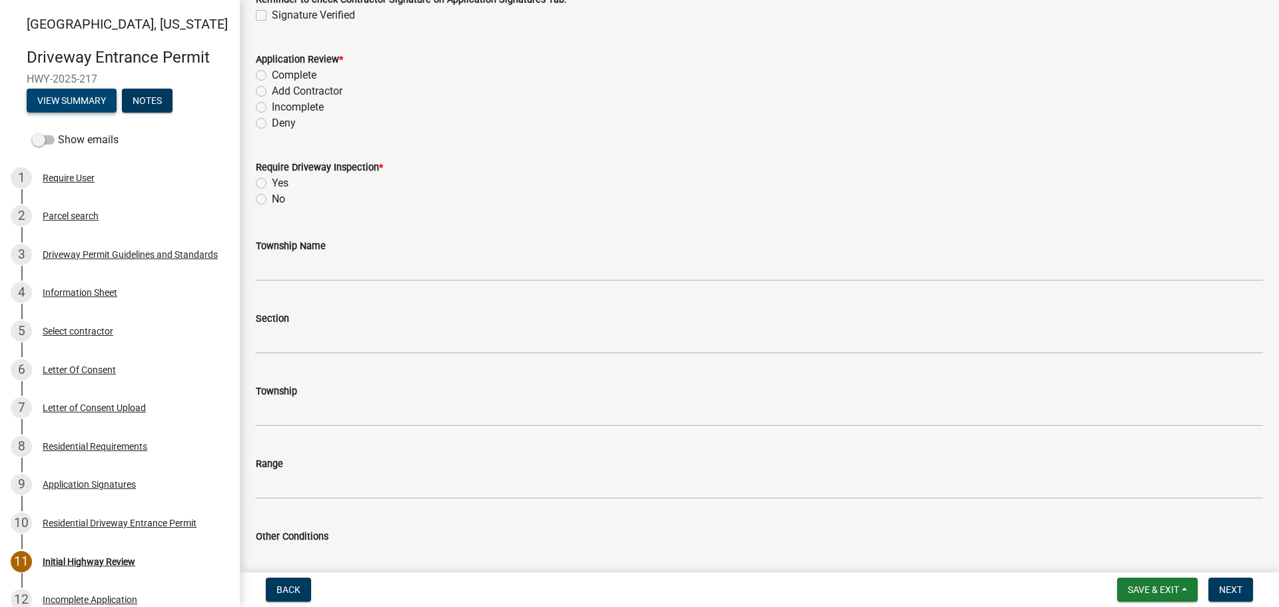
scroll to position [0, 0]
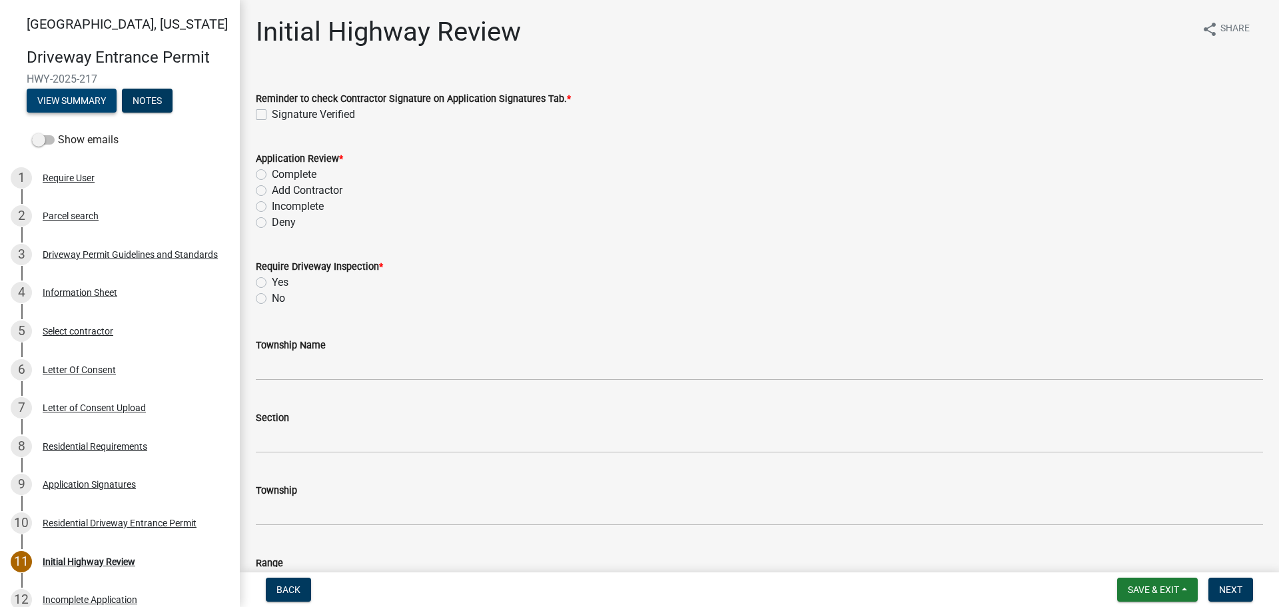
click at [73, 103] on button "View Summary" at bounding box center [72, 101] width 90 height 24
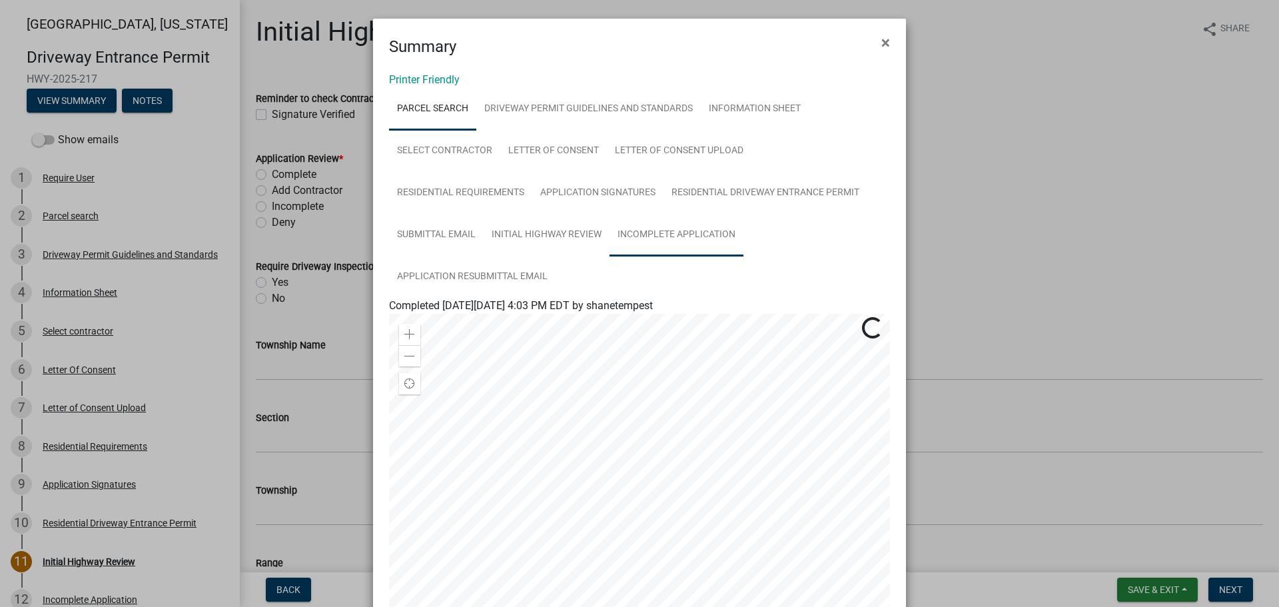
click at [653, 237] on link "Incomplete Application" at bounding box center [676, 235] width 134 height 43
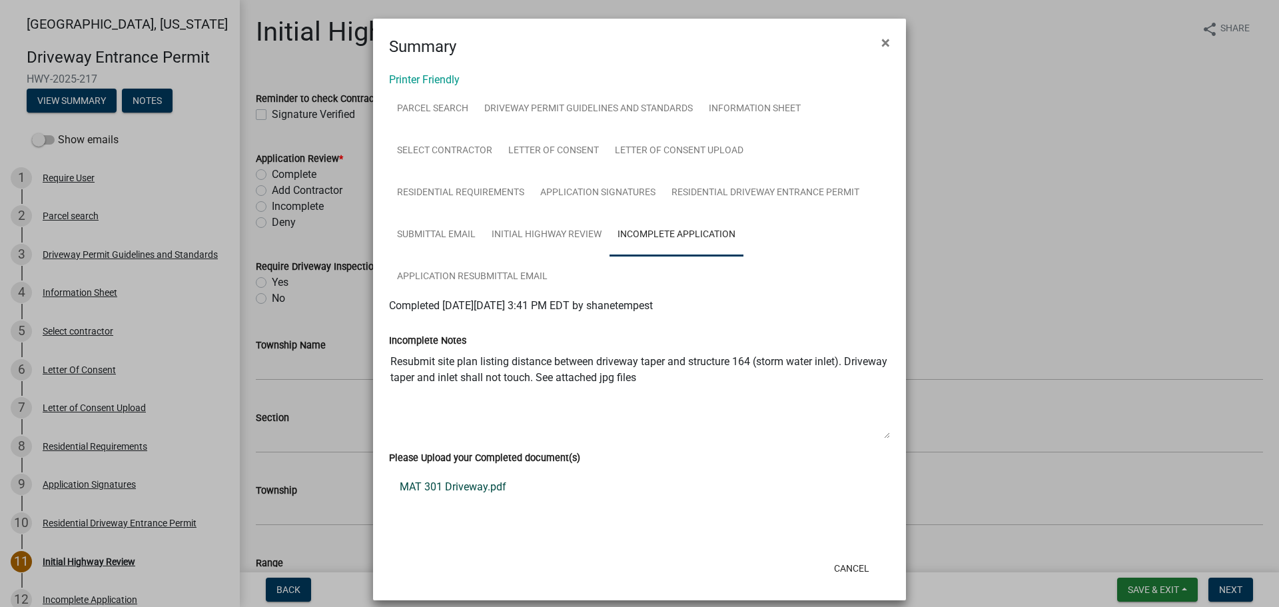
click at [478, 489] on link "MAT 301 Driveway.pdf" at bounding box center [639, 487] width 501 height 32
click at [845, 567] on button "Cancel" at bounding box center [851, 568] width 57 height 24
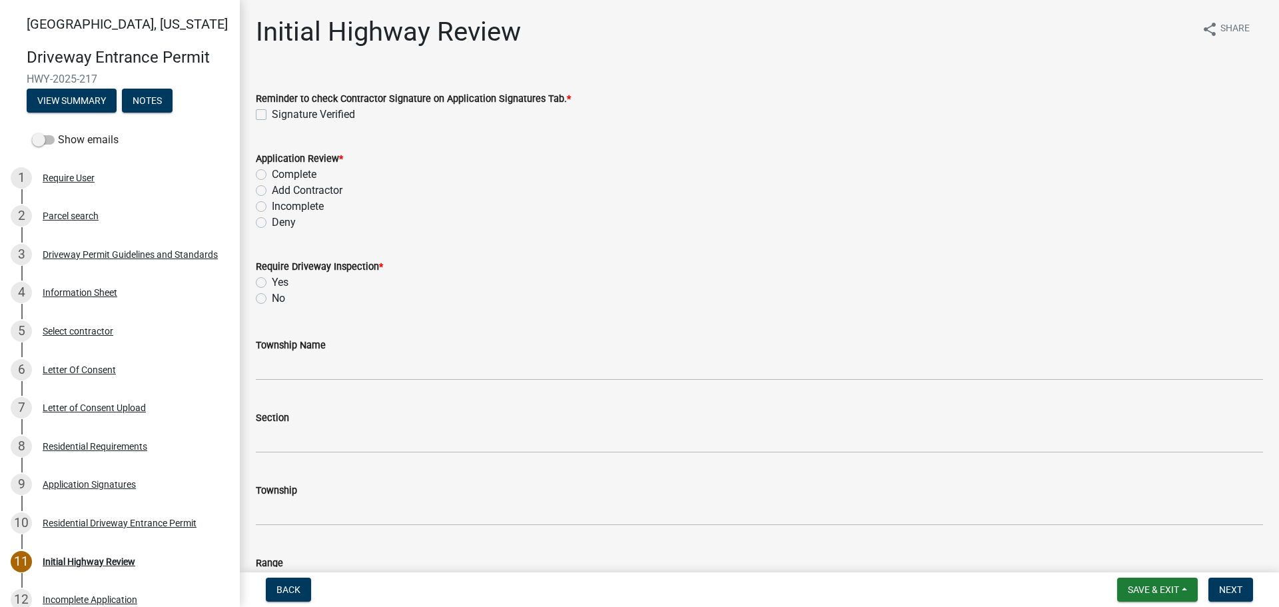
click at [272, 110] on label "Signature Verified" at bounding box center [313, 115] width 83 height 16
click at [272, 110] on input "Signature Verified" at bounding box center [276, 111] width 9 height 9
checkbox input "true"
click at [272, 174] on label "Complete" at bounding box center [294, 175] width 45 height 16
click at [272, 174] on input "Complete" at bounding box center [276, 171] width 9 height 9
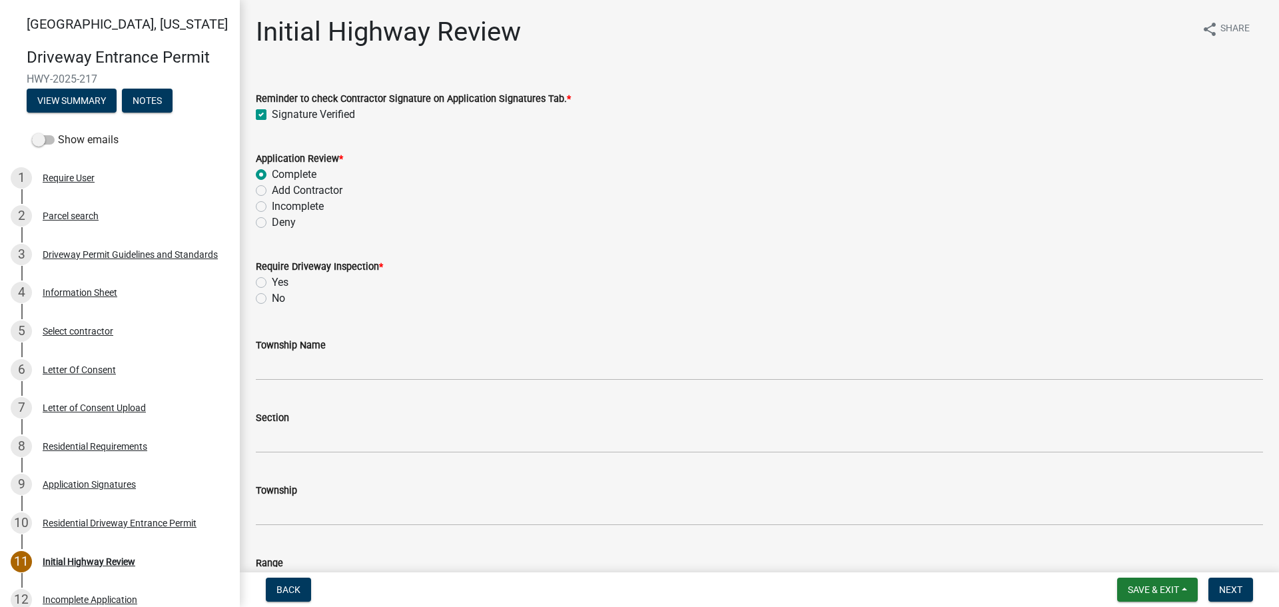
radio input "true"
click at [272, 300] on label "No" at bounding box center [278, 298] width 13 height 16
click at [272, 299] on input "No" at bounding box center [276, 294] width 9 height 9
radio input "true"
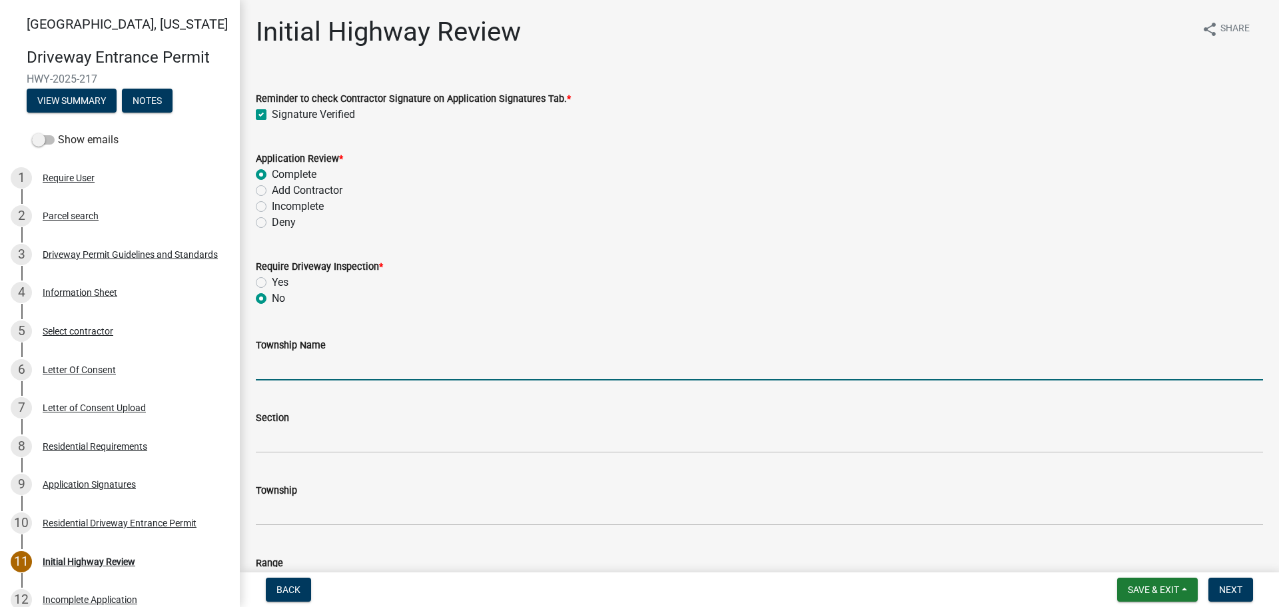
click at [291, 362] on input "Township Name" at bounding box center [759, 366] width 1007 height 27
type input "Wabash"
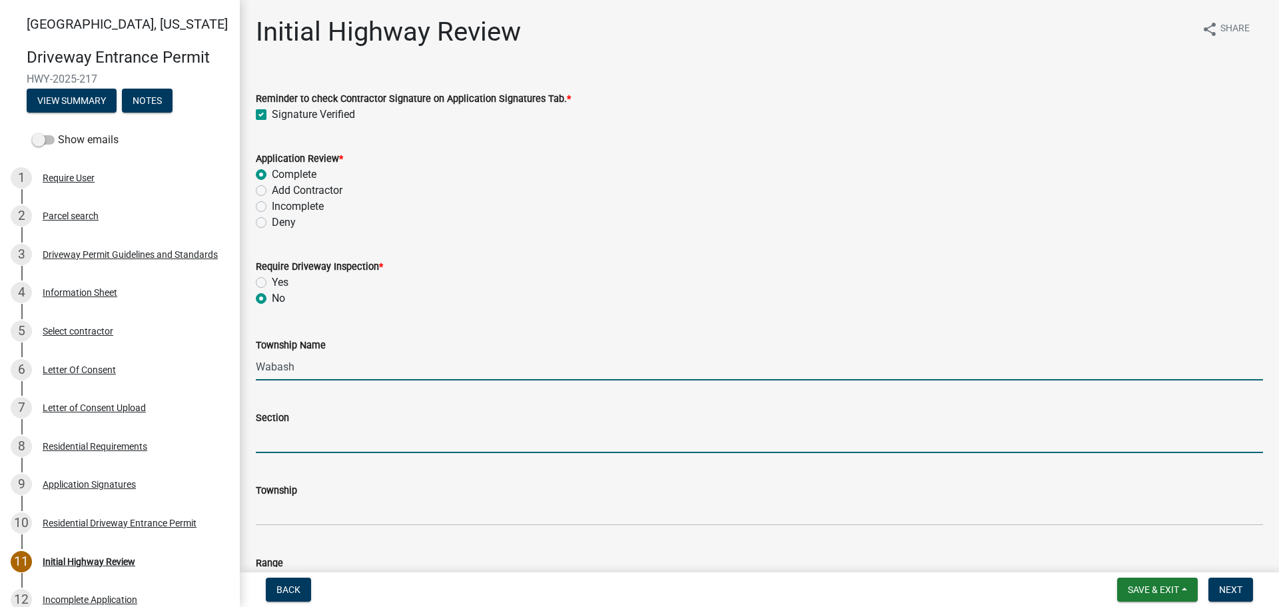
click at [324, 438] on input "Section" at bounding box center [759, 439] width 1007 height 27
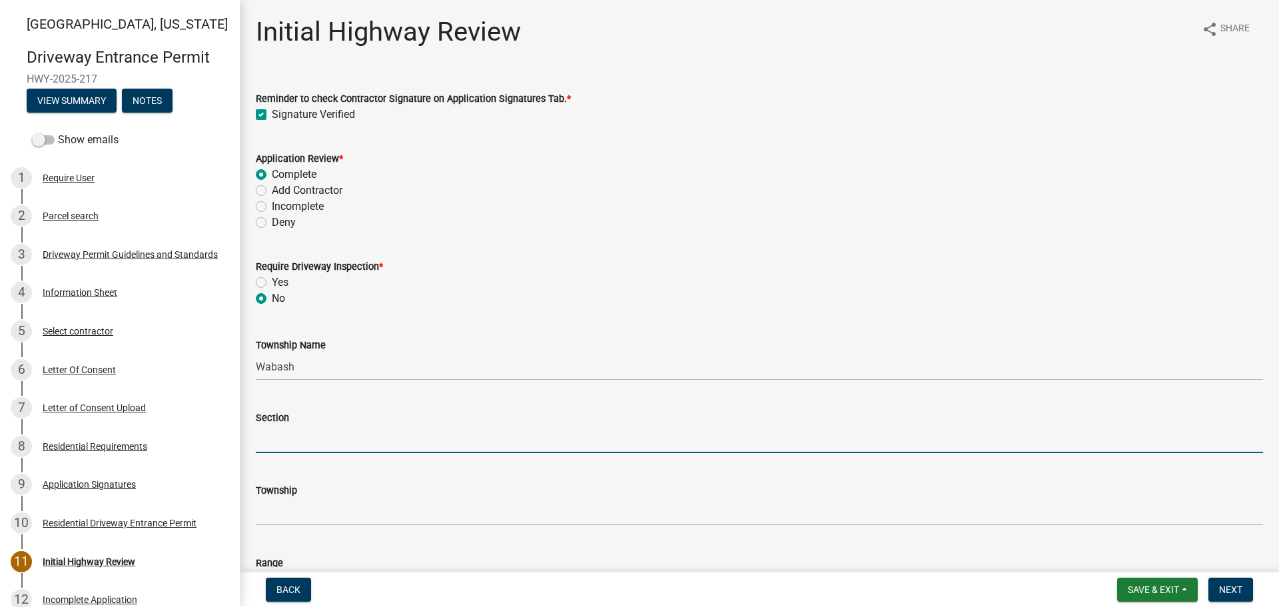
type input "29"
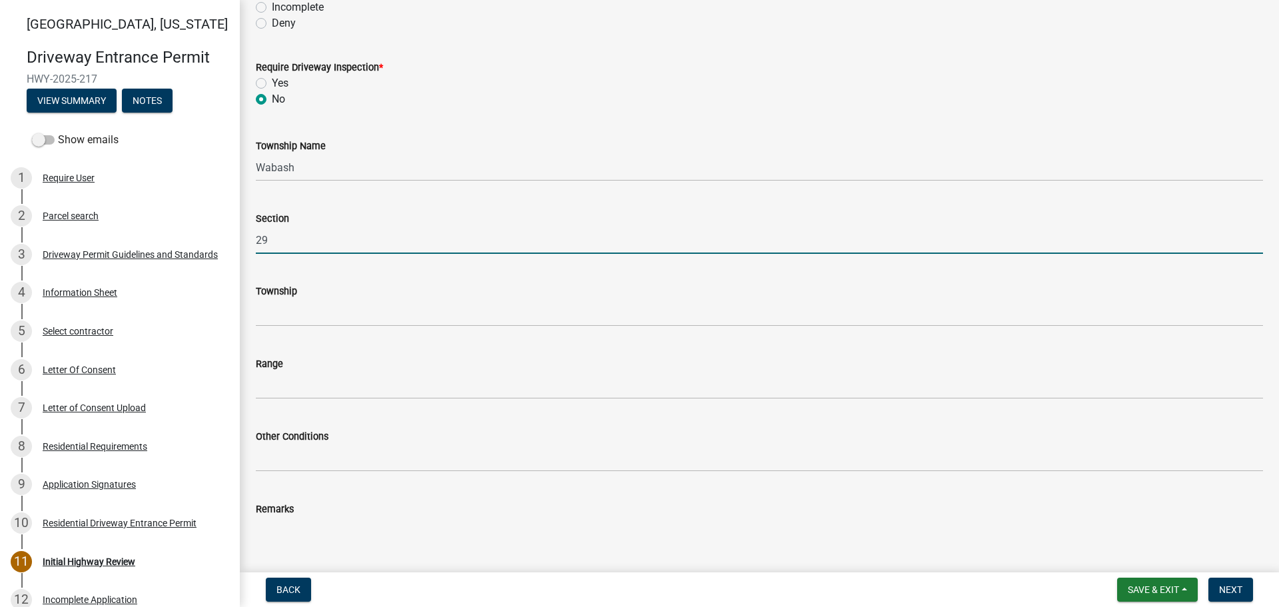
scroll to position [200, 0]
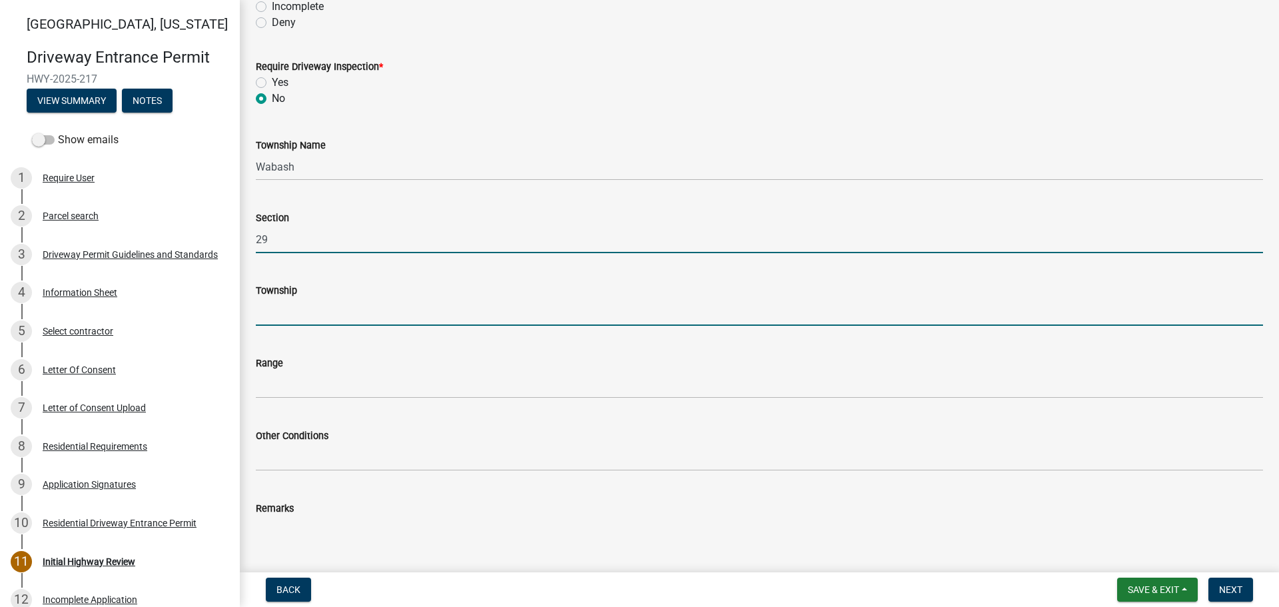
click at [296, 316] on input "Township" at bounding box center [759, 311] width 1007 height 27
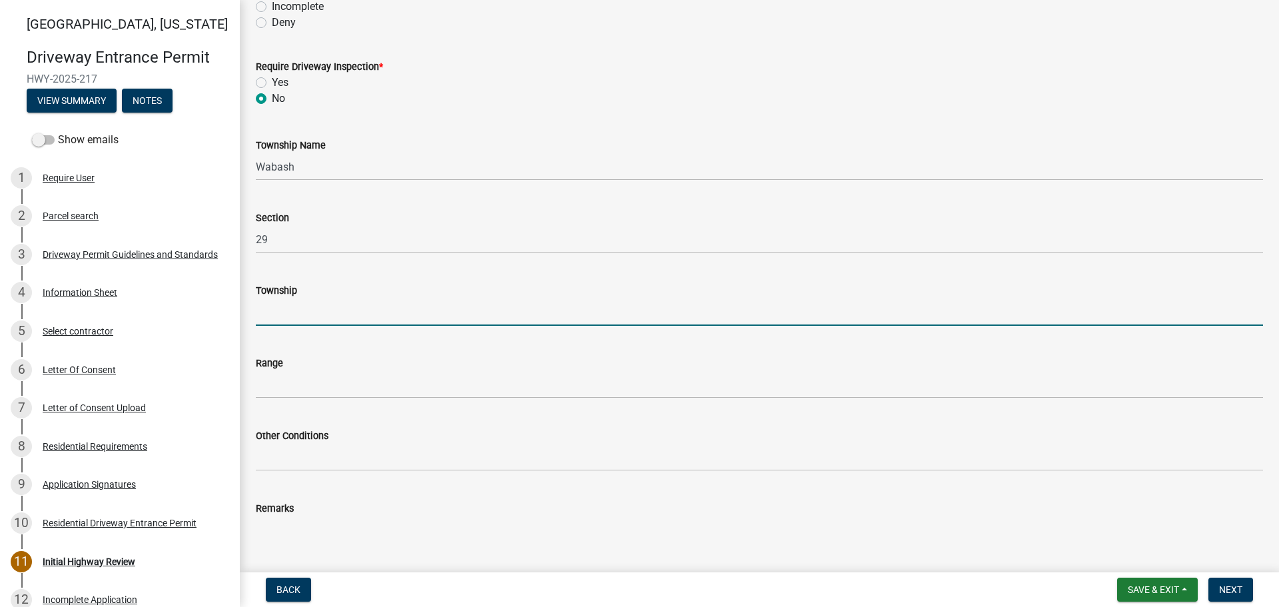
type input "T 23 N"
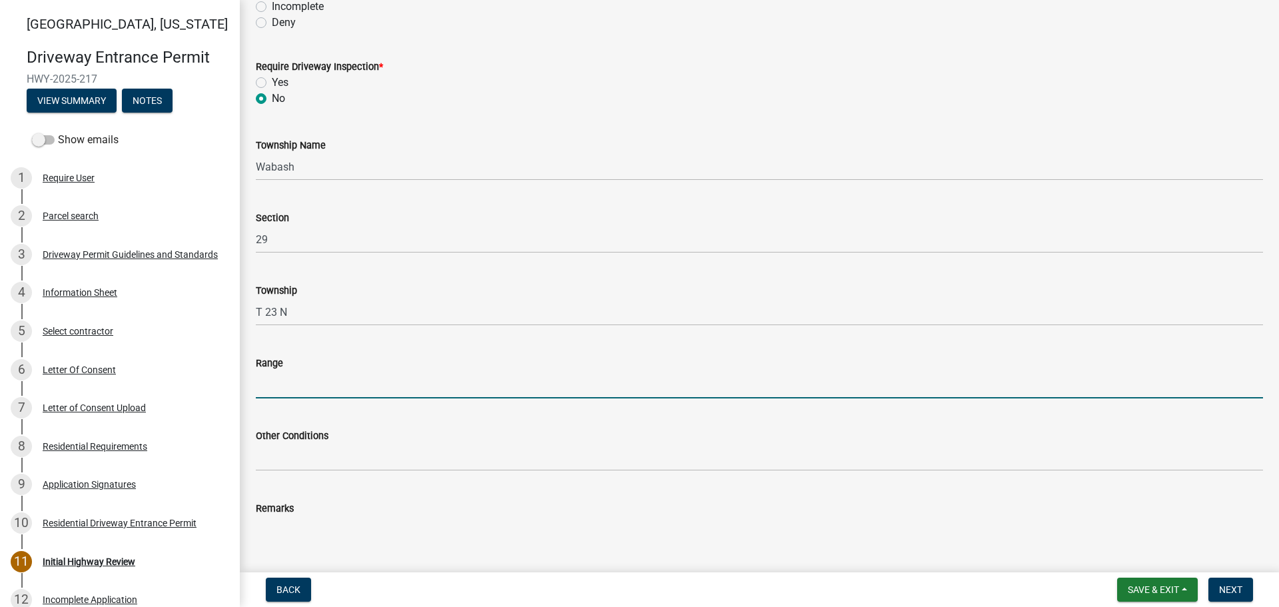
click at [318, 382] on input "Range" at bounding box center [759, 384] width 1007 height 27
type input "R 3 W"
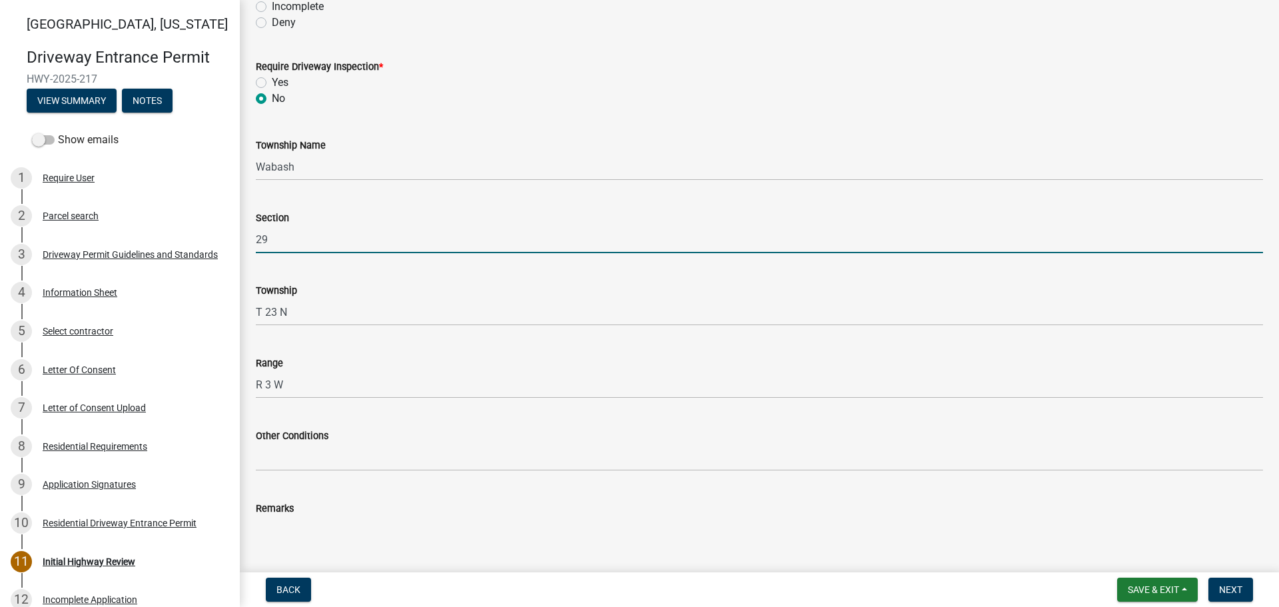
click at [318, 236] on input "29" at bounding box center [759, 239] width 1007 height 27
drag, startPoint x: 267, startPoint y: 236, endPoint x: 245, endPoint y: 235, distance: 22.0
click at [245, 235] on div "Initial Highway Review share Share Reminder to check Contractor Signature on Ap…" at bounding box center [759, 439] width 1039 height 1246
type input "25"
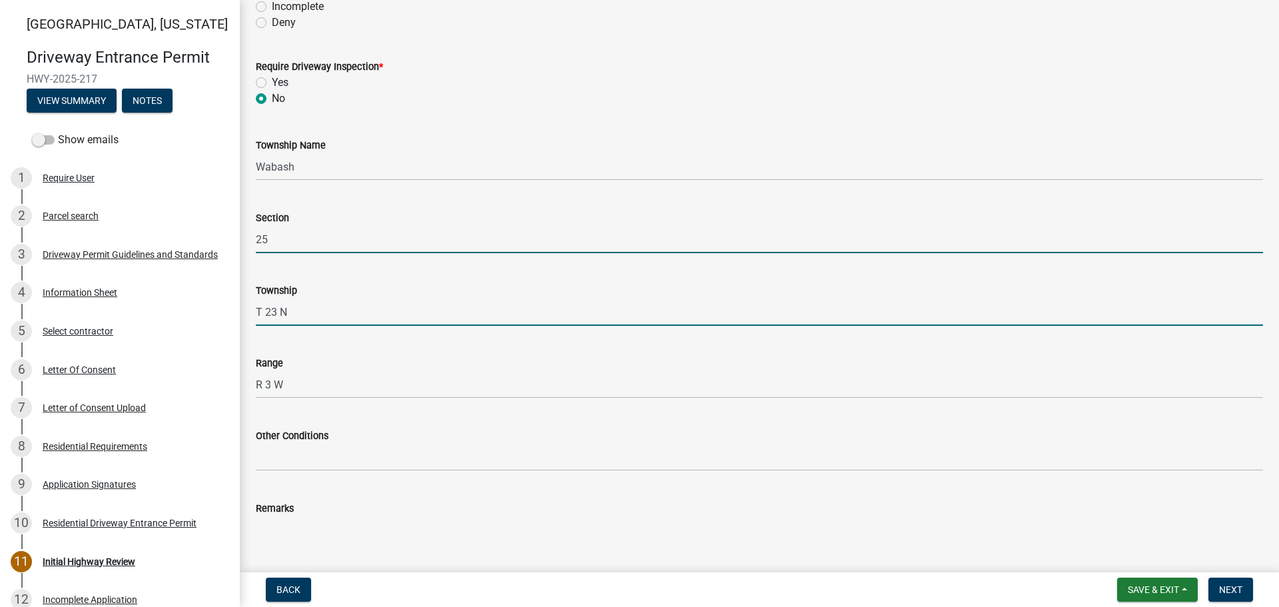
click at [291, 312] on input "T 23 N" at bounding box center [759, 311] width 1007 height 27
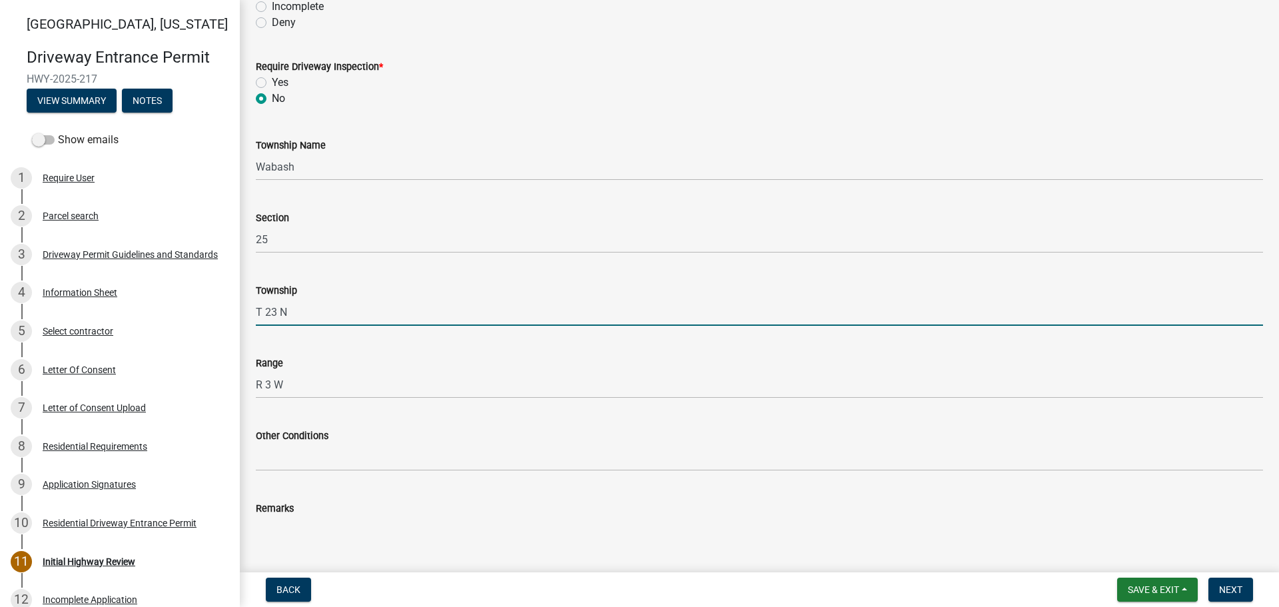
drag, startPoint x: 312, startPoint y: 315, endPoint x: 249, endPoint y: 308, distance: 63.7
click at [250, 308] on div "Township T 23 N" at bounding box center [759, 295] width 1027 height 62
click at [286, 310] on input "Township" at bounding box center [759, 311] width 1007 height 27
type input "T 24 N"
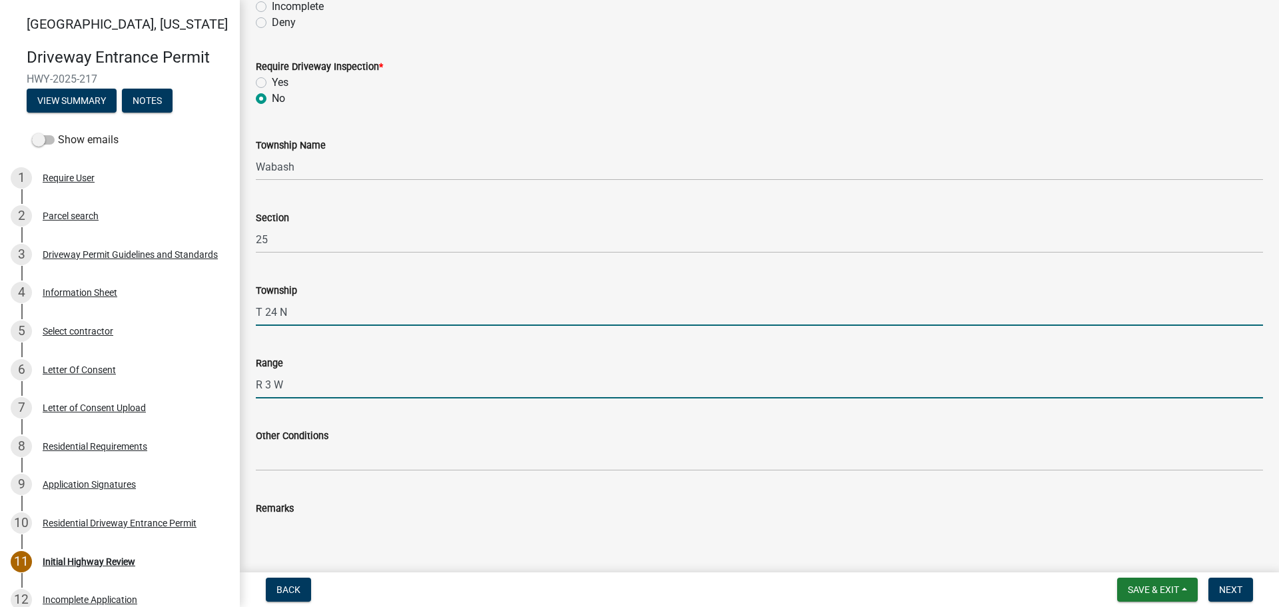
click at [271, 382] on input "R 3 W" at bounding box center [759, 384] width 1007 height 27
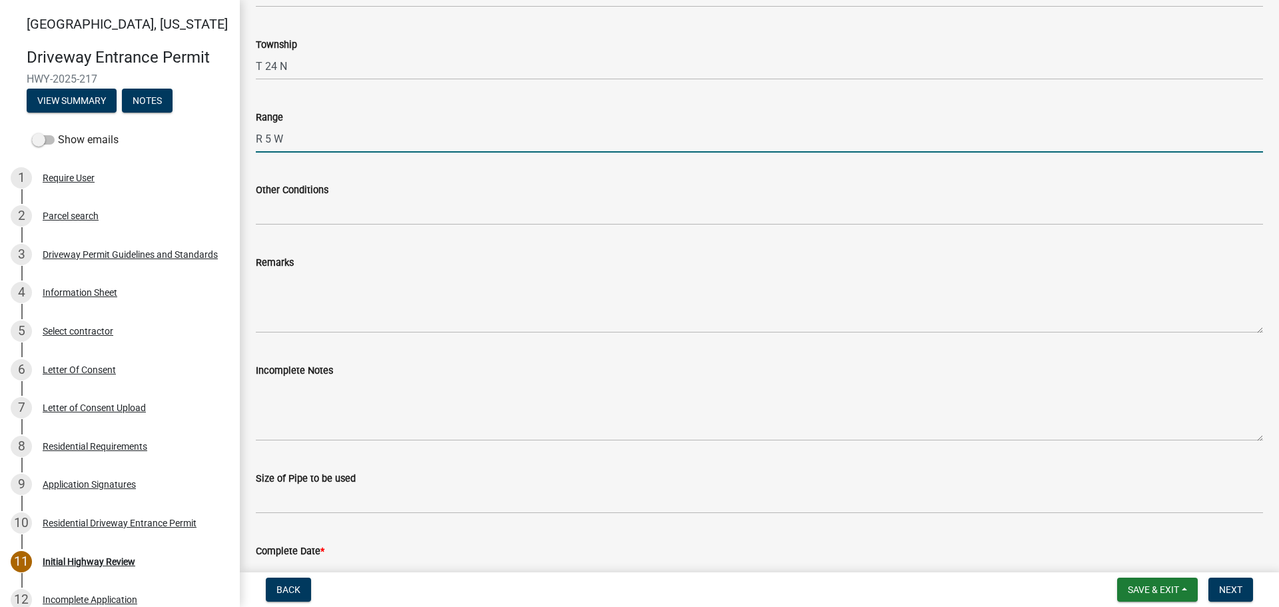
scroll to position [466, 0]
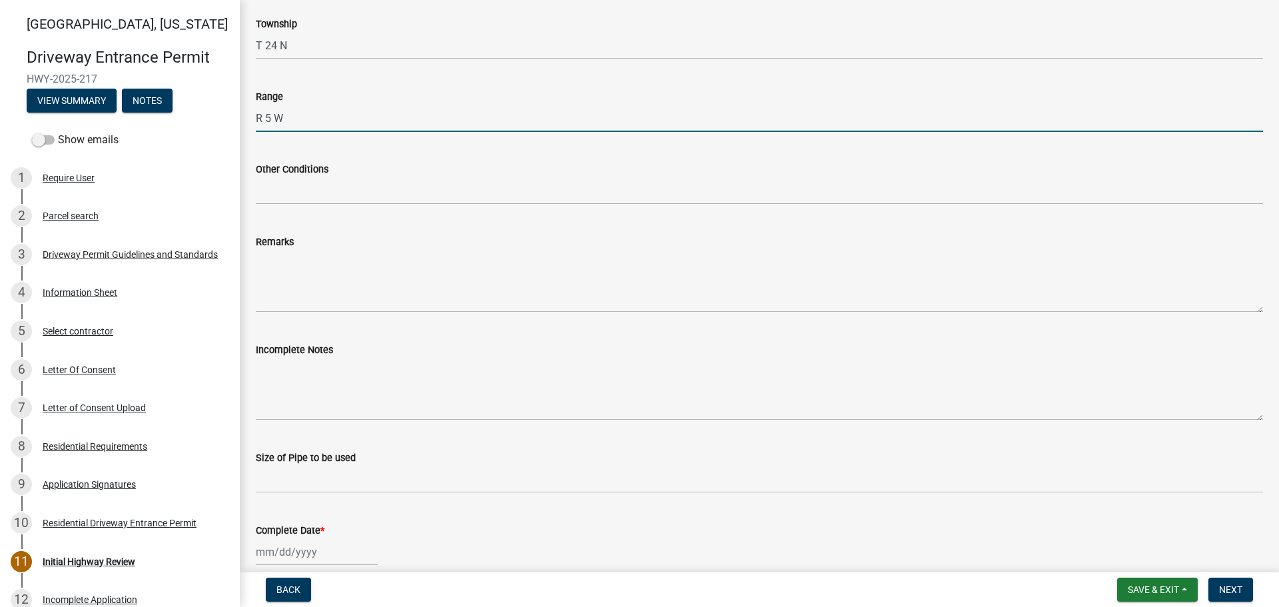
type input "R 5 W"
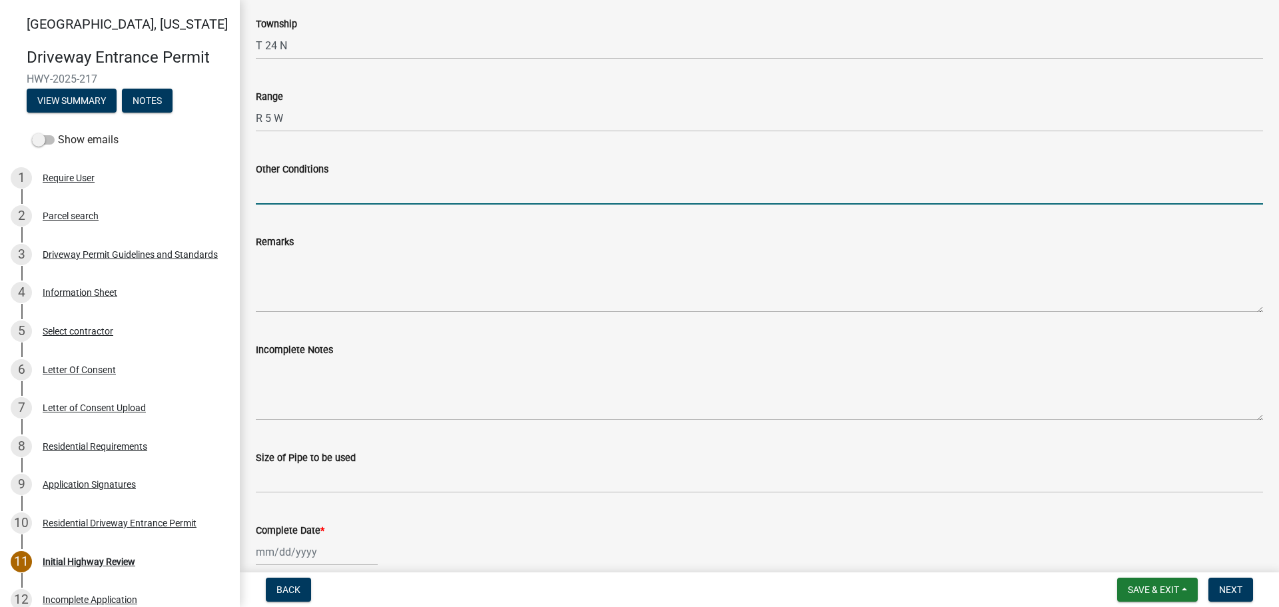
click at [322, 191] on input "Other Conditions" at bounding box center [759, 190] width 1007 height 27
type input "17' Width, 5' Taper, 5' Sidewalk"
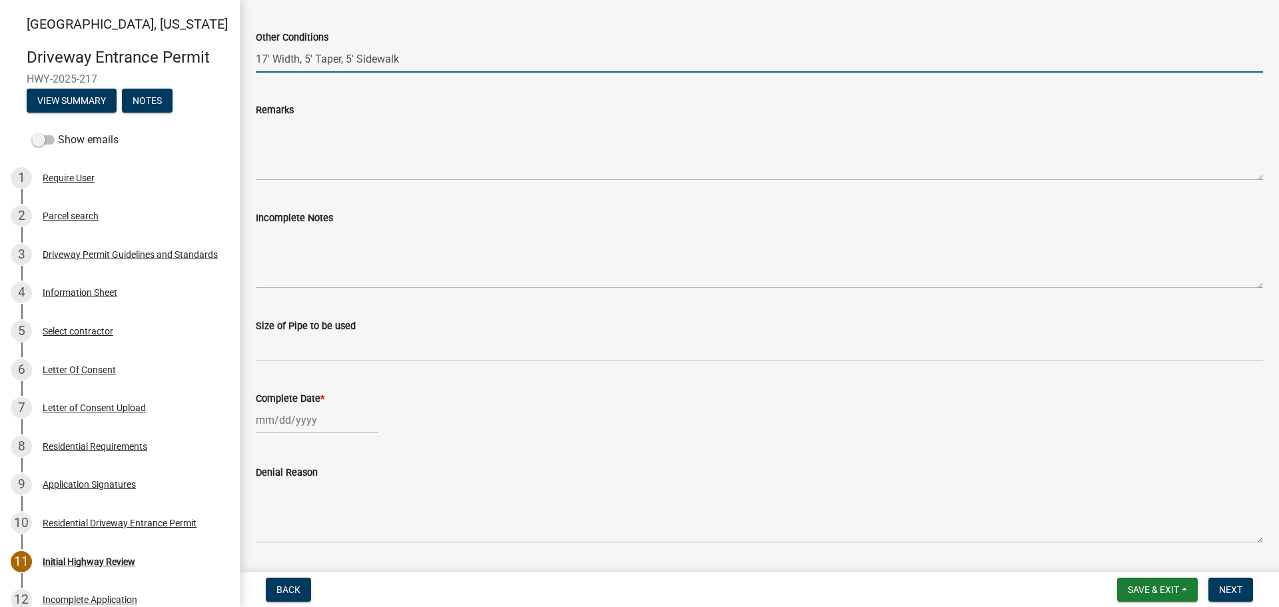
scroll to position [599, 0]
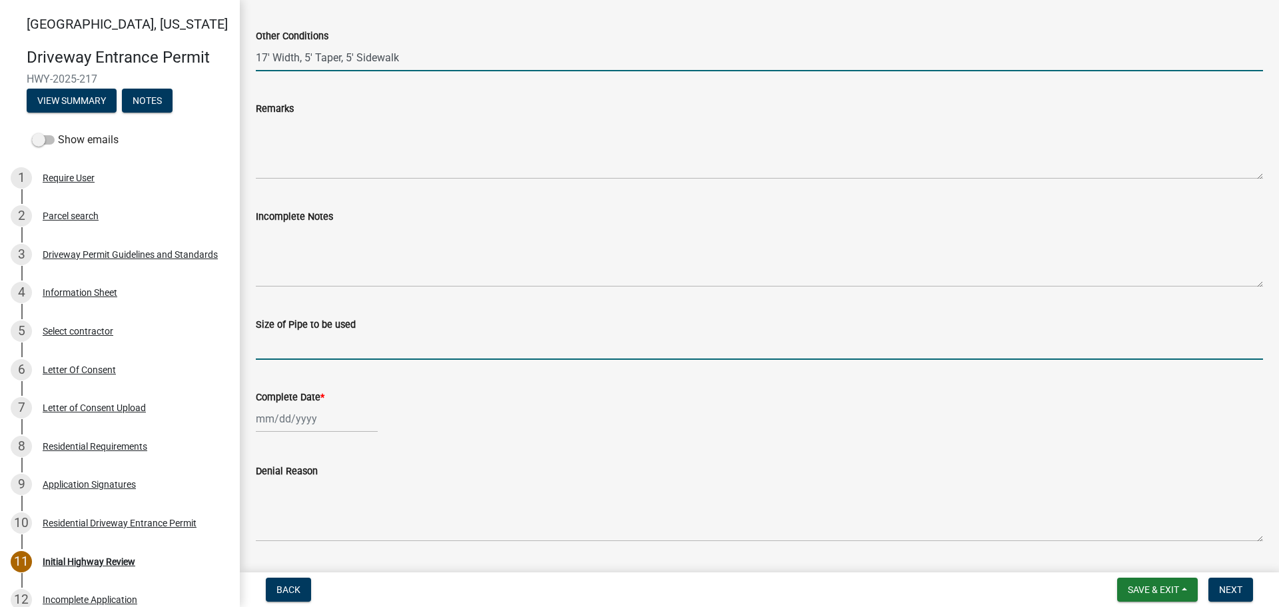
click at [331, 347] on input "Size of Pipe to be used" at bounding box center [759, 345] width 1007 height 27
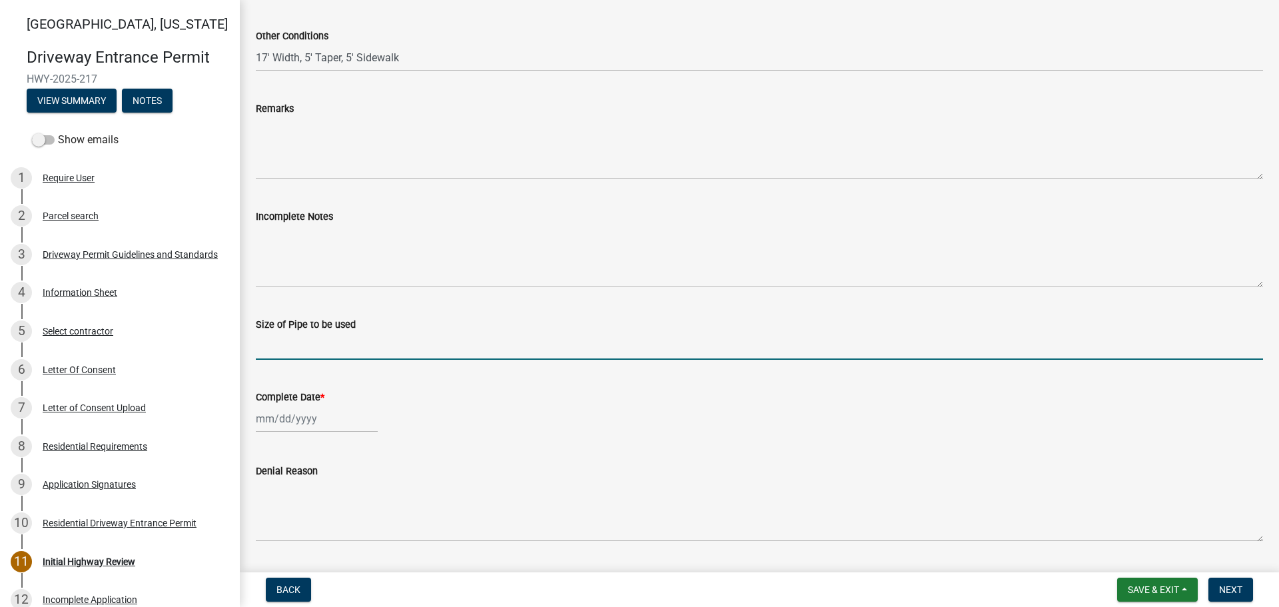
type input "N/A"
click at [303, 419] on div at bounding box center [317, 418] width 122 height 27
select select "10"
select select "2025"
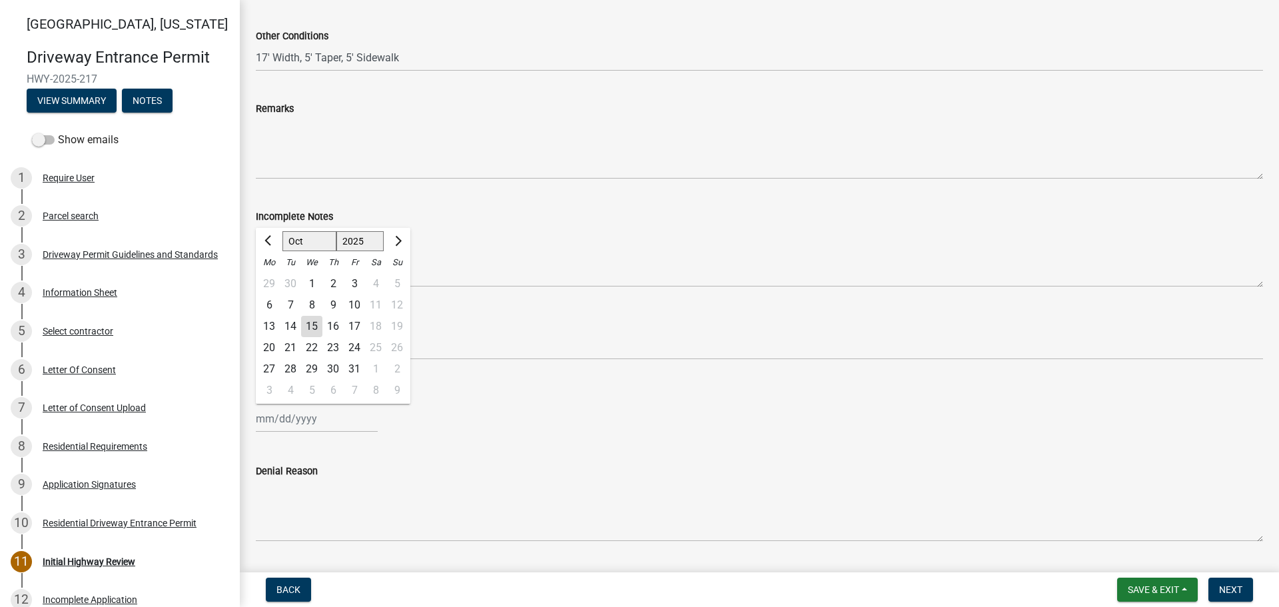
click at [315, 322] on div "15" at bounding box center [311, 326] width 21 height 21
type input "[DATE]"
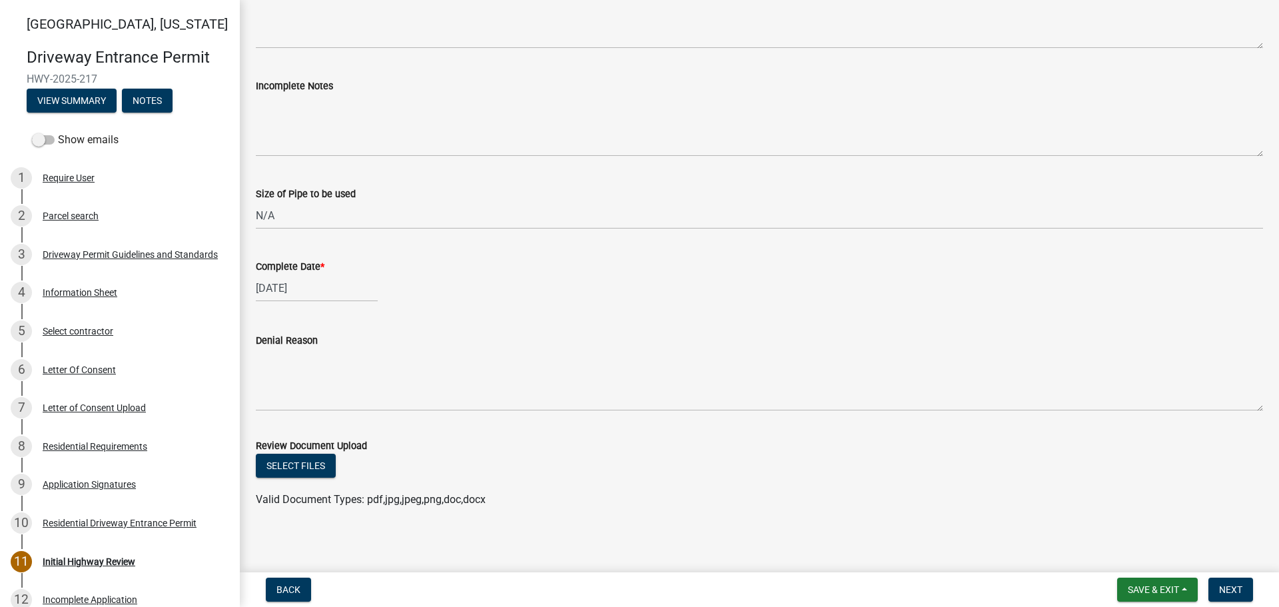
scroll to position [735, 0]
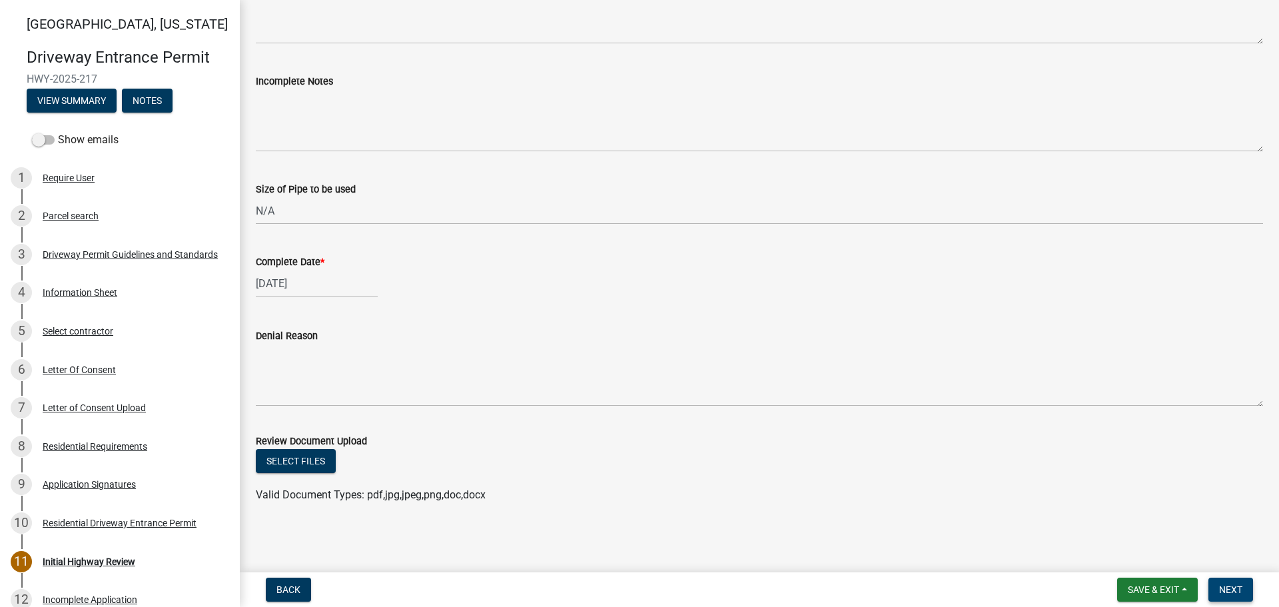
click at [1235, 590] on span "Next" at bounding box center [1230, 589] width 23 height 11
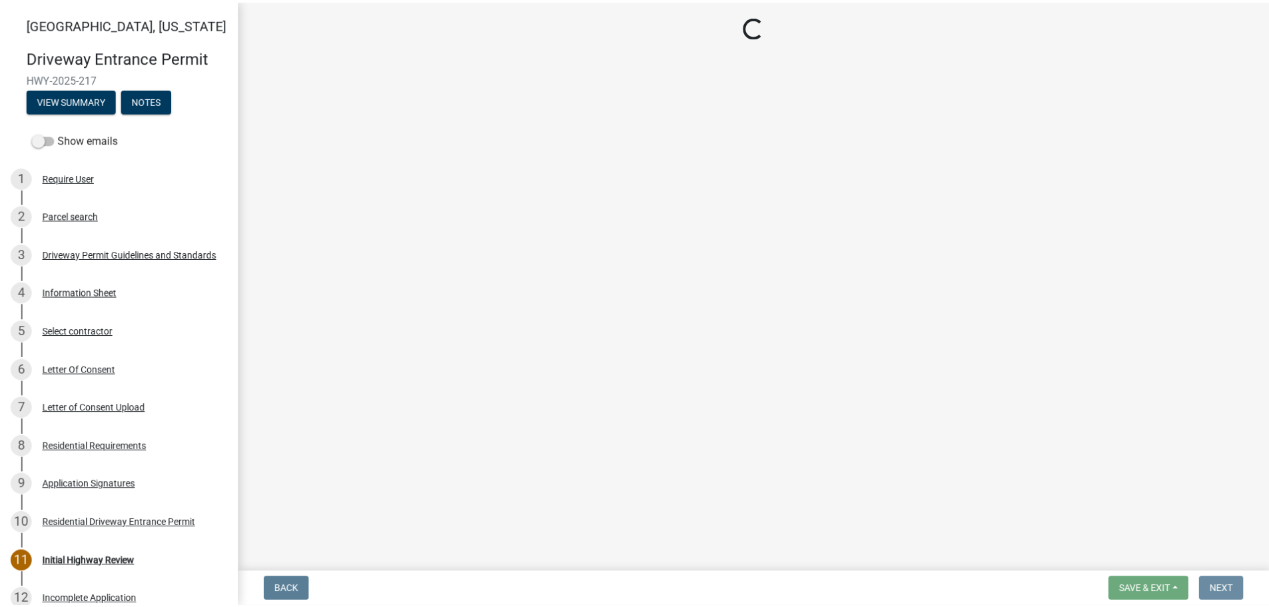
scroll to position [0, 0]
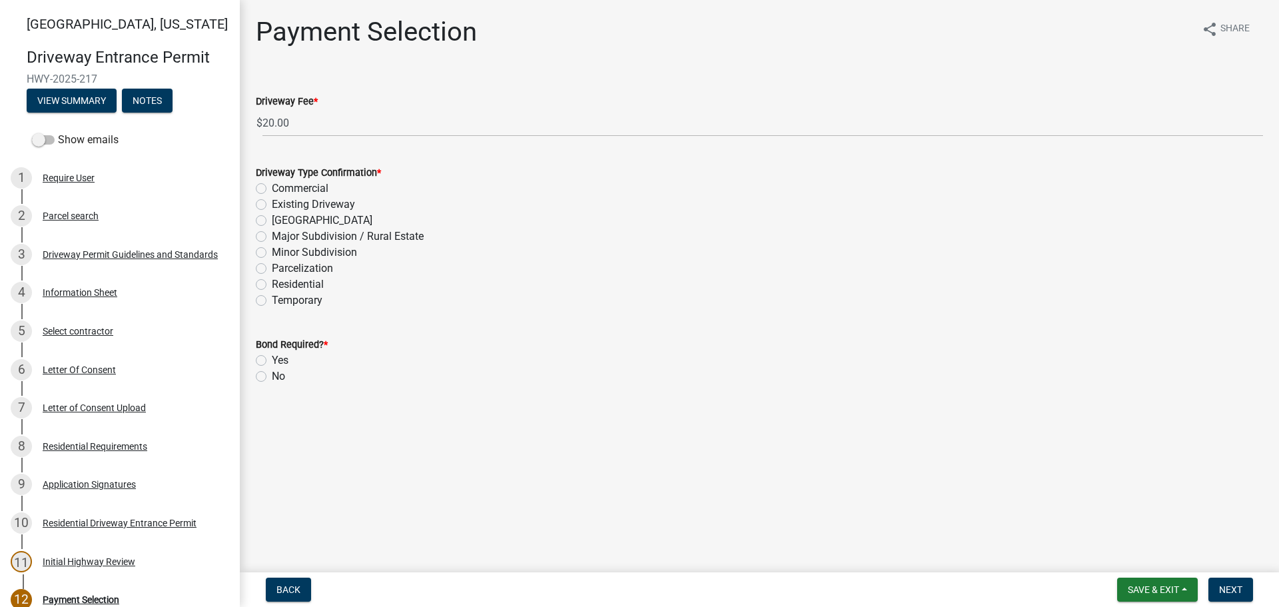
click at [272, 286] on label "Residential" at bounding box center [298, 284] width 52 height 16
click at [272, 285] on input "Residential" at bounding box center [276, 280] width 9 height 9
radio input "true"
click at [272, 377] on label "No" at bounding box center [278, 376] width 13 height 16
click at [272, 377] on input "No" at bounding box center [276, 372] width 9 height 9
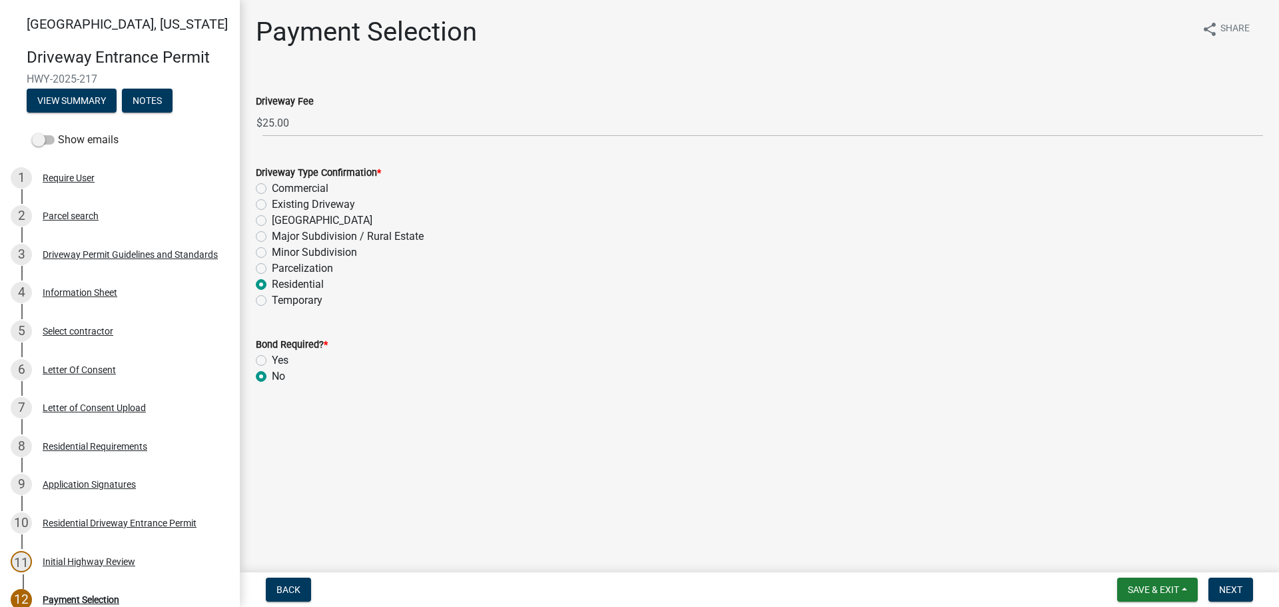
radio input "true"
click at [1231, 588] on span "Next" at bounding box center [1230, 589] width 23 height 11
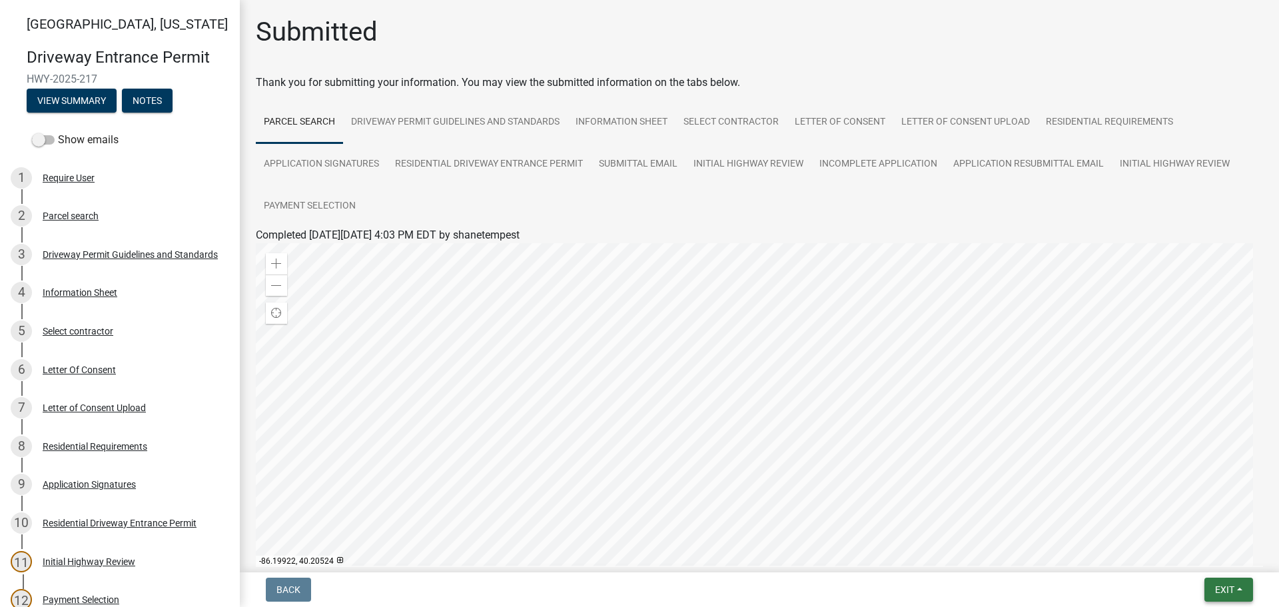
click at [1230, 594] on span "Exit" at bounding box center [1224, 589] width 19 height 11
click at [1183, 560] on button "Save & Exit" at bounding box center [1199, 555] width 107 height 32
